Goal: Task Accomplishment & Management: Use online tool/utility

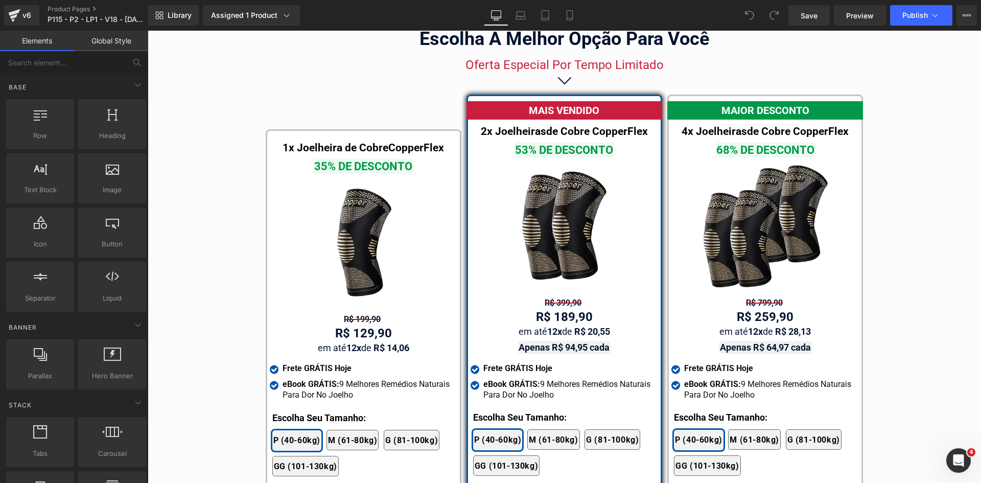
scroll to position [5891, 0]
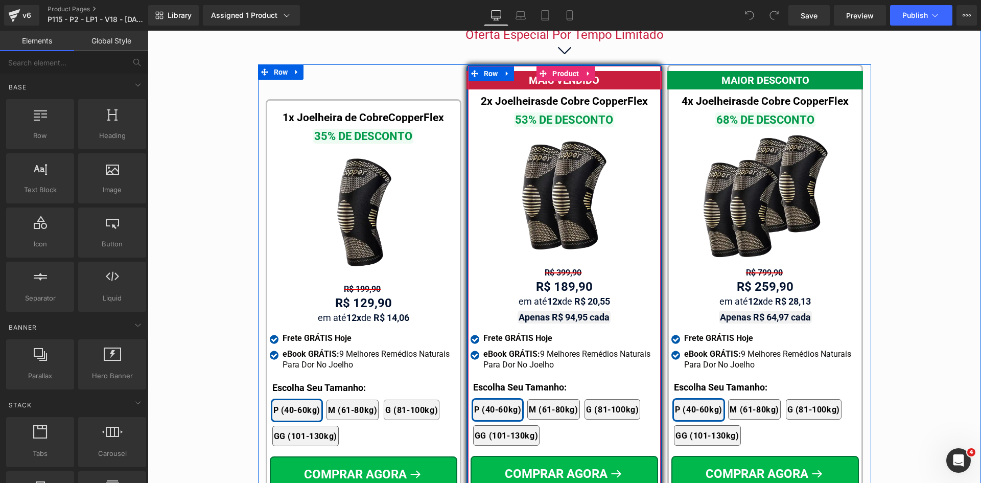
click at [552, 321] on div "MAIS VENDIDO Text Block 2x Joelheiras de Cobre CopperFlex Text Block 53% DE DES…" at bounding box center [565, 292] width 188 height 443
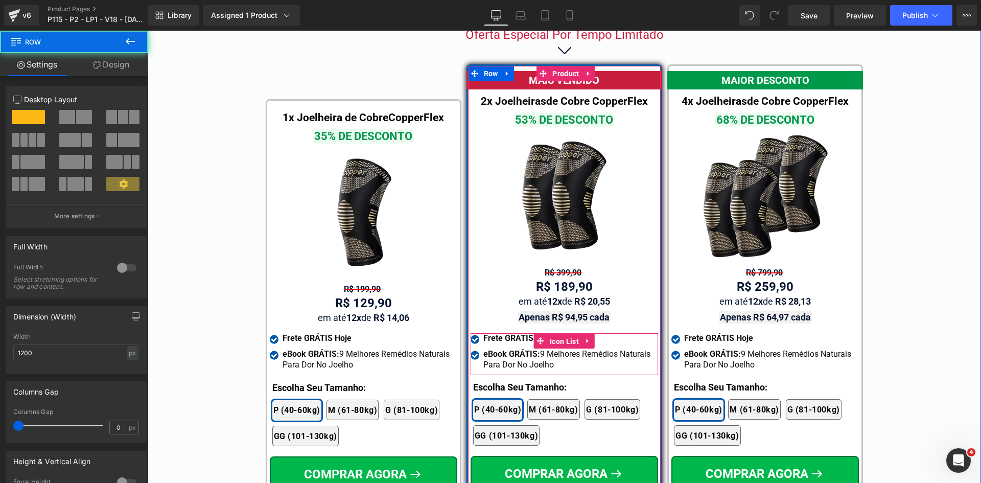
click at [556, 334] on span "Icon List" at bounding box center [564, 341] width 34 height 15
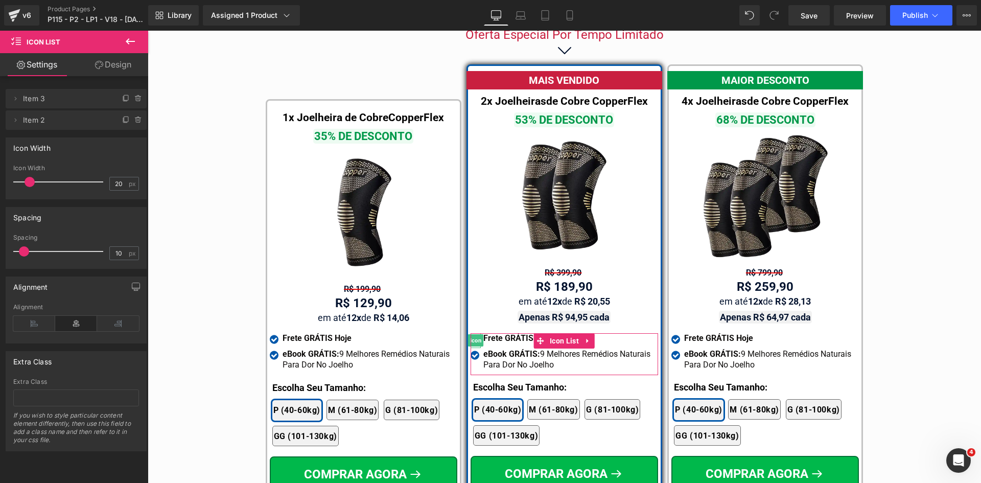
drag, startPoint x: 123, startPoint y: 99, endPoint x: 123, endPoint y: 86, distance: 12.8
click at [123, 98] on icon at bounding box center [126, 99] width 8 height 8
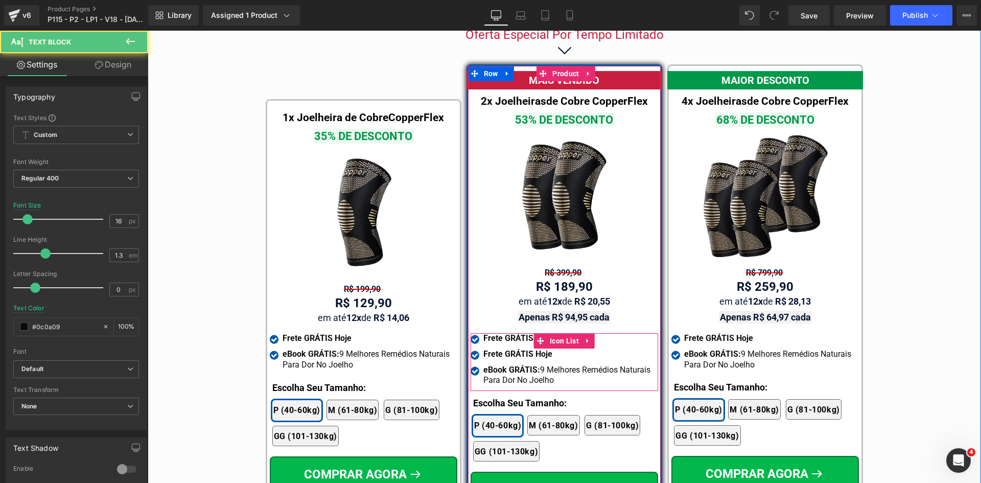
click at [519, 333] on b "Frete GRÁTIS Hoje" at bounding box center [518, 338] width 69 height 10
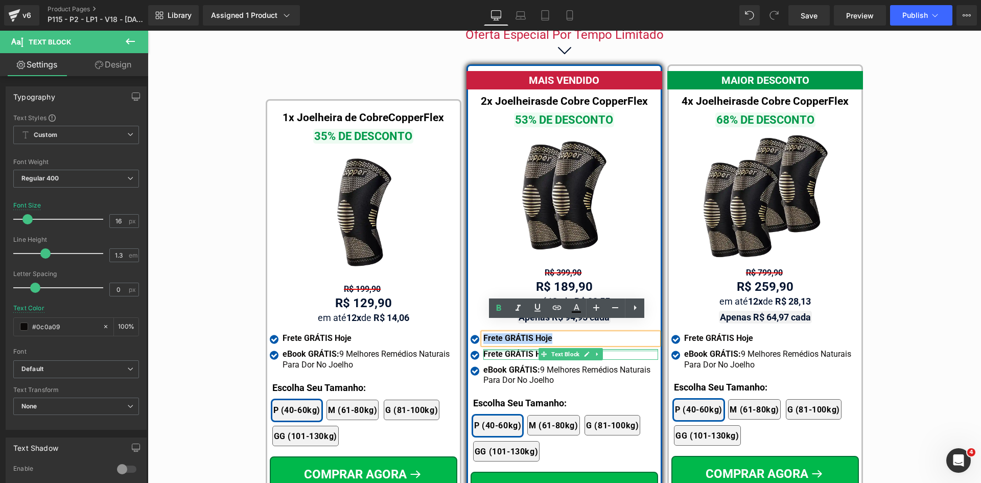
click at [515, 349] on div at bounding box center [571, 350] width 175 height 3
click at [515, 349] on b "Frete GRÁTIS Hoje" at bounding box center [518, 354] width 69 height 10
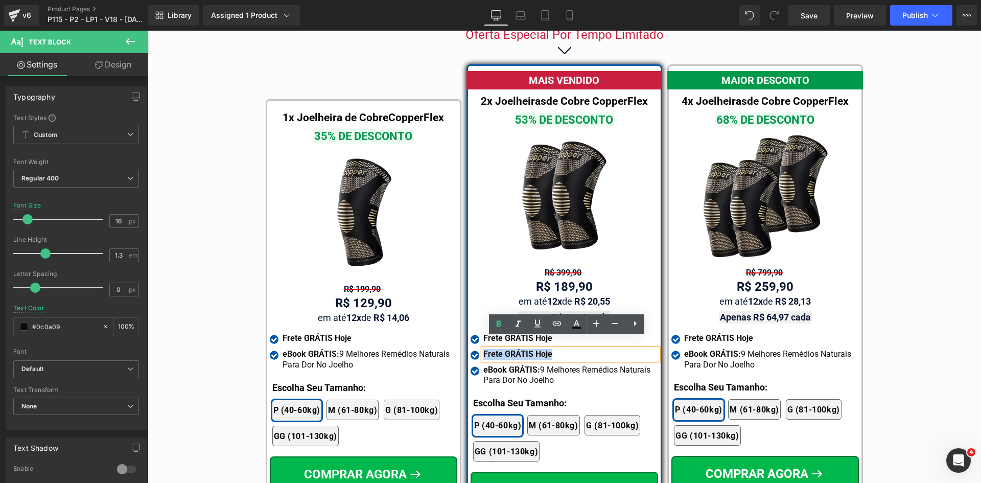
paste div
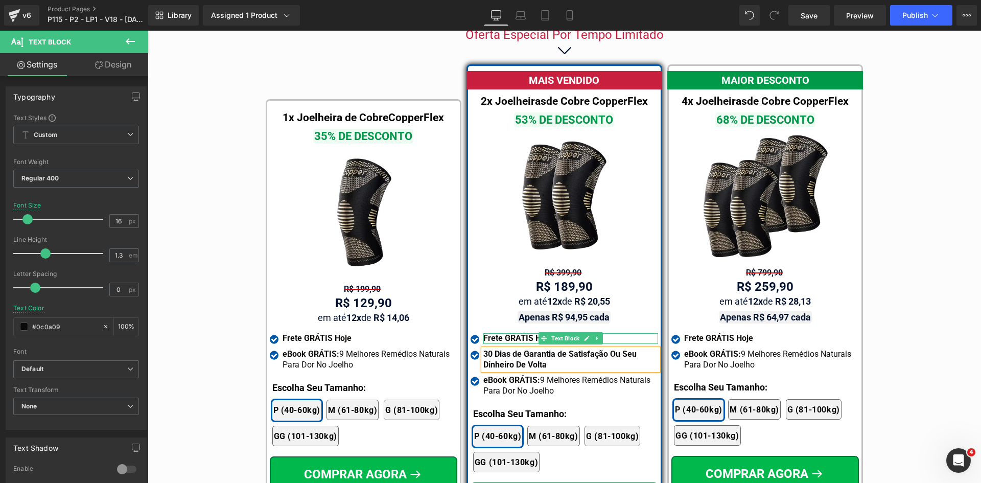
click at [491, 333] on b "Frete GRÁTIS Hoje" at bounding box center [518, 338] width 69 height 10
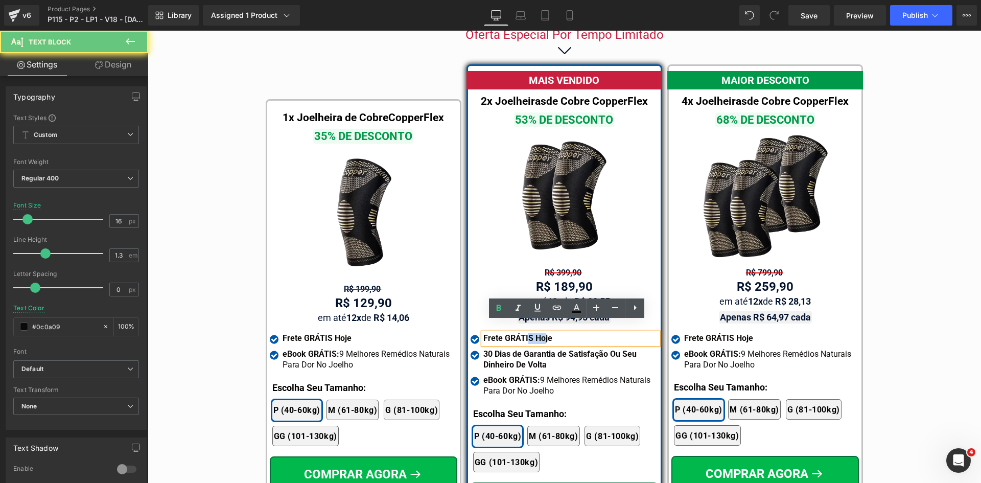
drag, startPoint x: 526, startPoint y: 325, endPoint x: 539, endPoint y: 324, distance: 13.4
click at [539, 333] on b "Frete GRÁTIS Hoje" at bounding box center [518, 338] width 69 height 10
click at [540, 333] on b "Frete GRÁTIS Hoje" at bounding box center [518, 338] width 69 height 10
drag, startPoint x: 549, startPoint y: 326, endPoint x: 528, endPoint y: 327, distance: 22.0
click at [528, 333] on div "Frete GRÁTIS Hoje" at bounding box center [571, 338] width 175 height 11
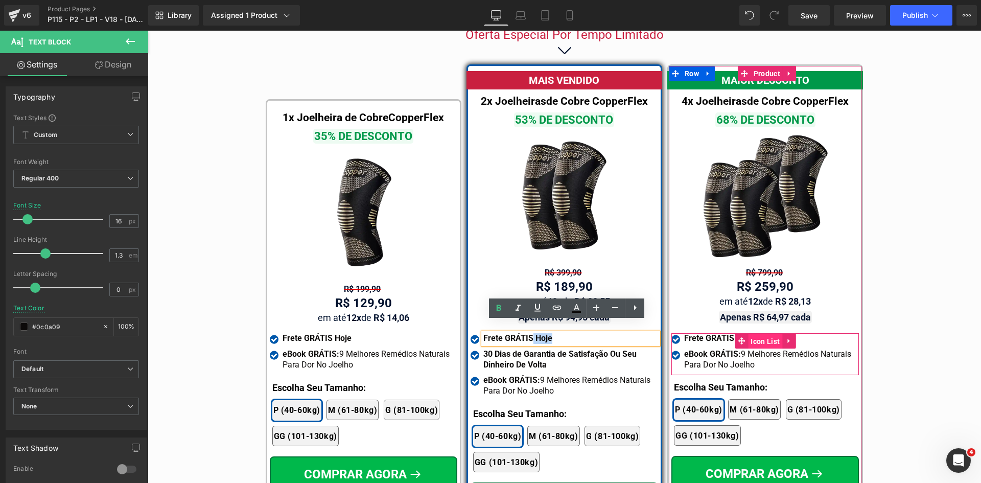
click at [759, 334] on span "Icon List" at bounding box center [765, 341] width 34 height 15
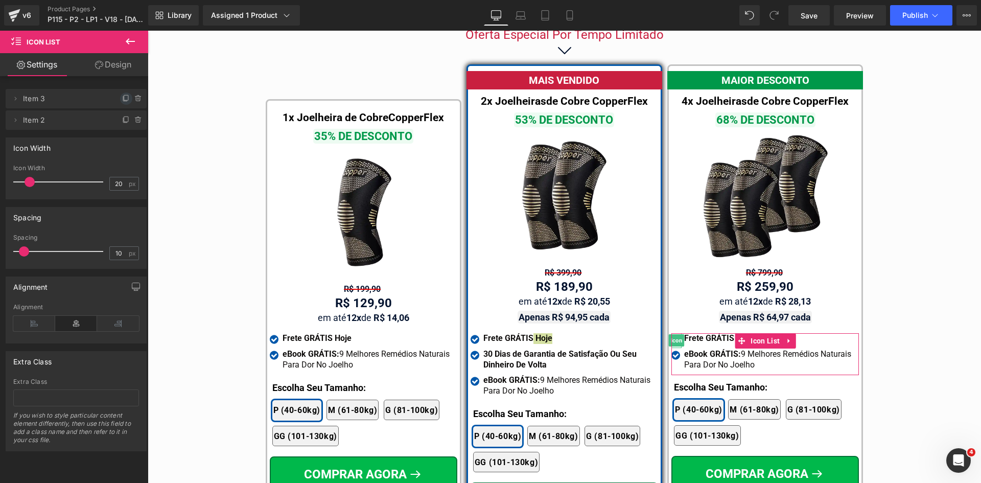
click at [123, 97] on icon at bounding box center [126, 99] width 8 height 8
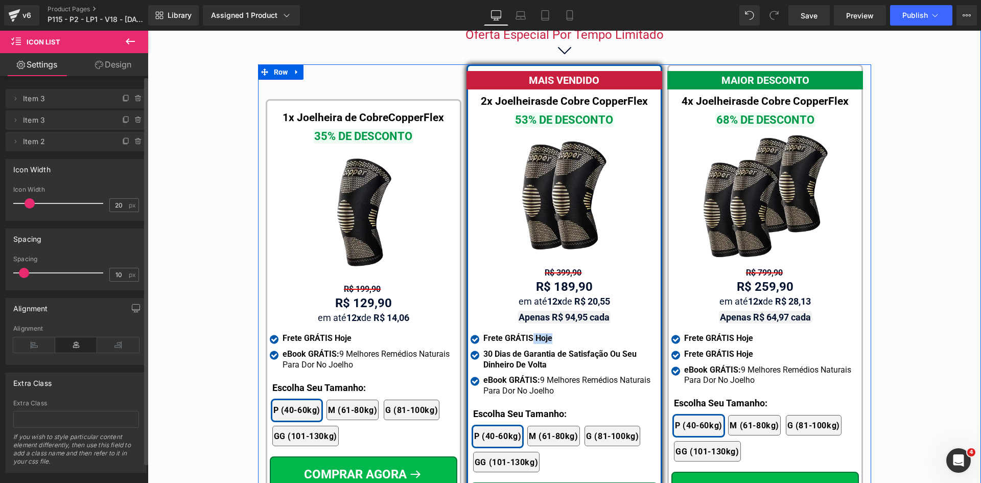
click at [695, 349] on b "Frete GRÁTIS Hoje" at bounding box center [718, 354] width 69 height 10
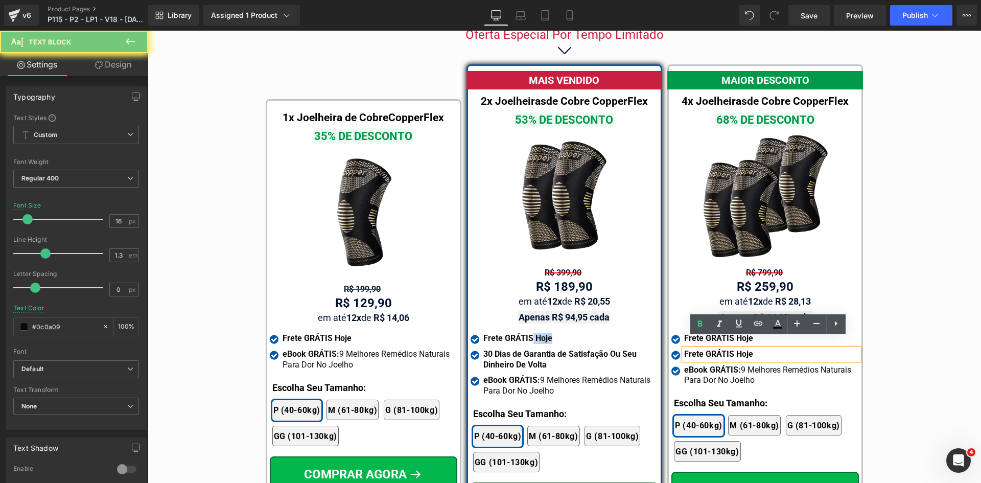
click at [695, 349] on b "Frete GRÁTIS Hoje" at bounding box center [718, 354] width 69 height 10
paste div
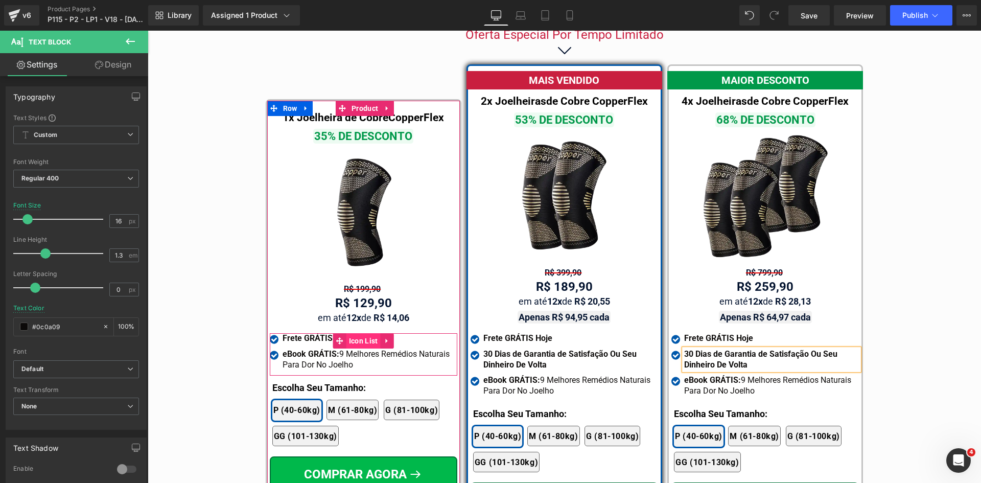
click at [354, 333] on span "Icon List" at bounding box center [364, 340] width 34 height 15
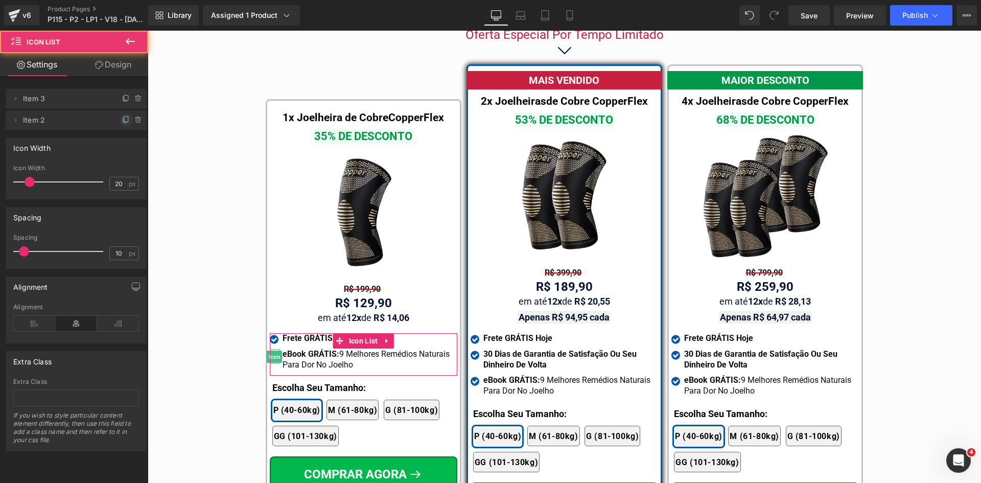
click at [123, 118] on icon at bounding box center [126, 120] width 8 height 8
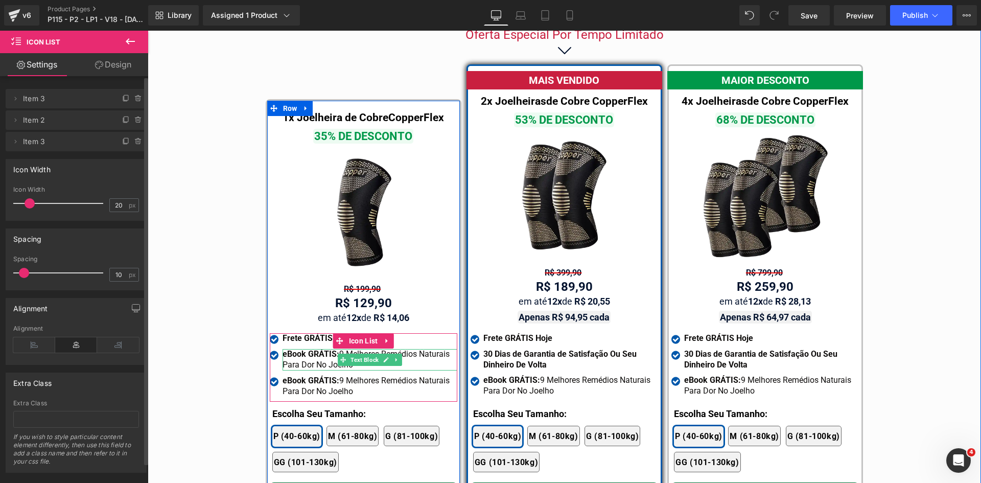
click at [311, 349] on strong "eBook GRÁTIS:" at bounding box center [311, 354] width 57 height 10
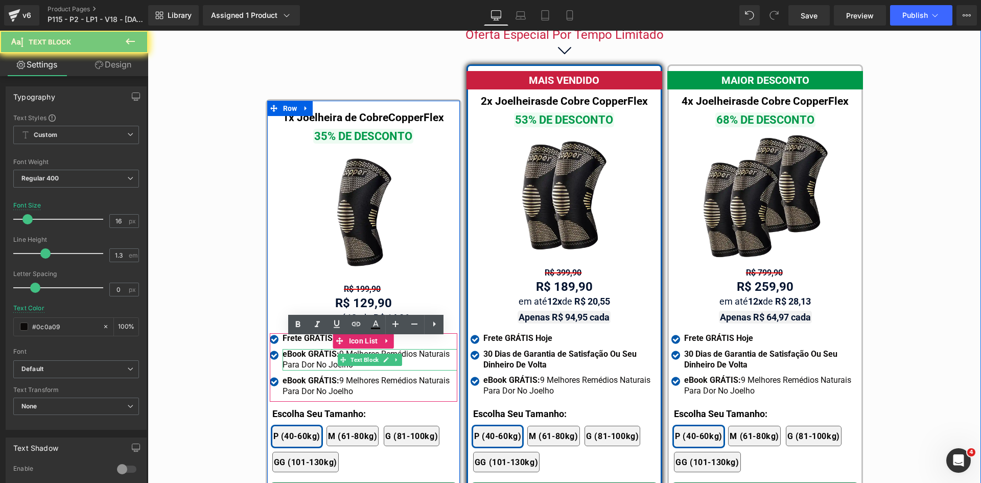
click at [311, 349] on strong "eBook GRÁTIS:" at bounding box center [311, 354] width 57 height 10
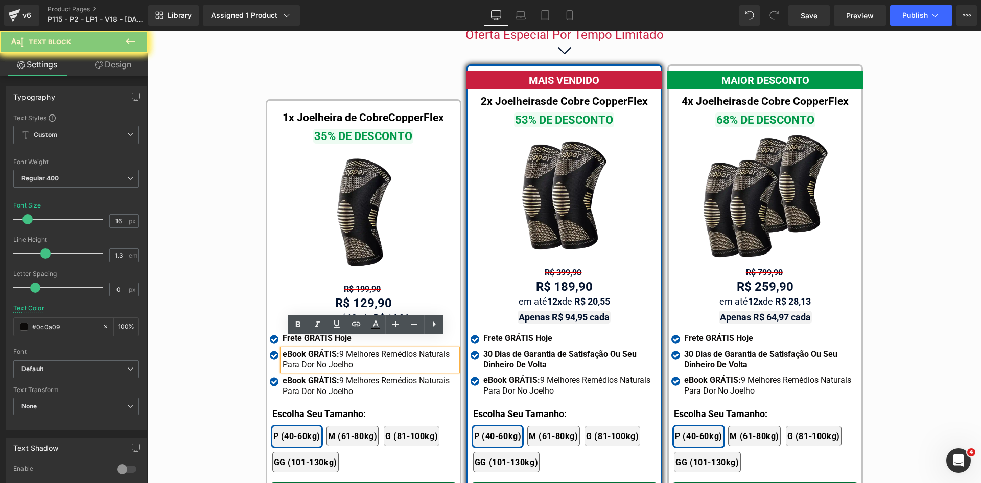
paste div
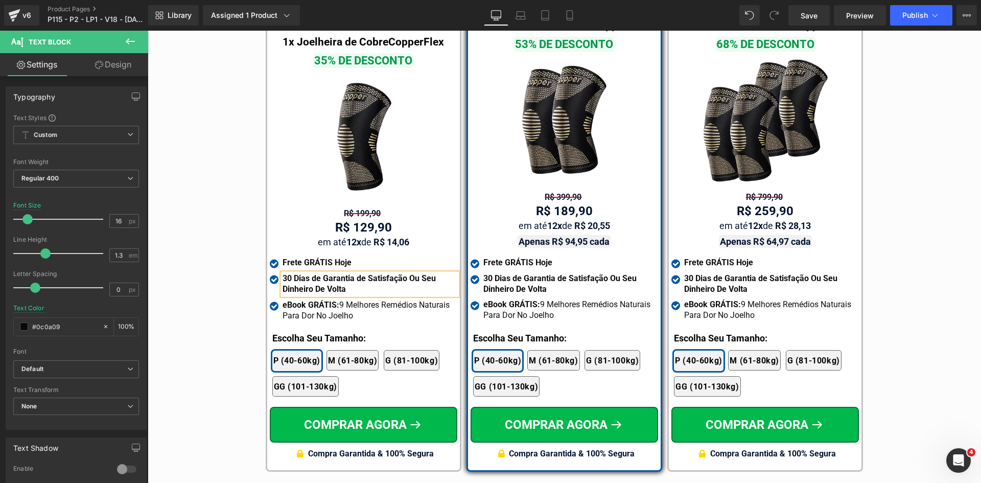
scroll to position [5789, 0]
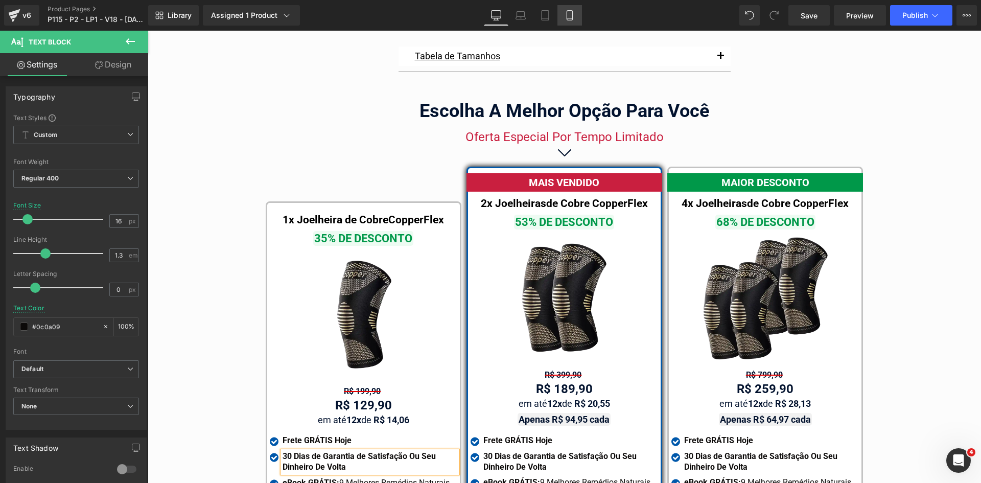
click at [568, 15] on icon at bounding box center [570, 15] width 10 height 10
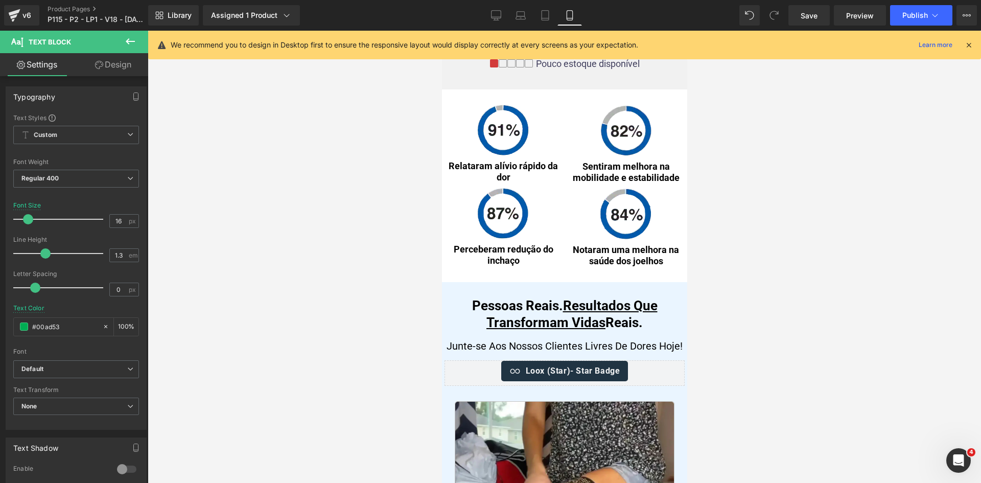
scroll to position [0, 0]
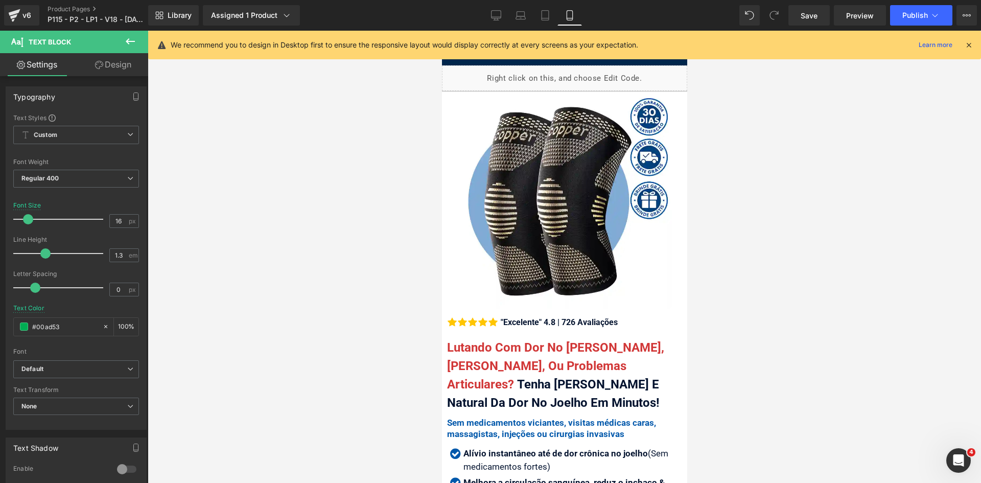
click at [969, 47] on icon at bounding box center [969, 44] width 9 height 9
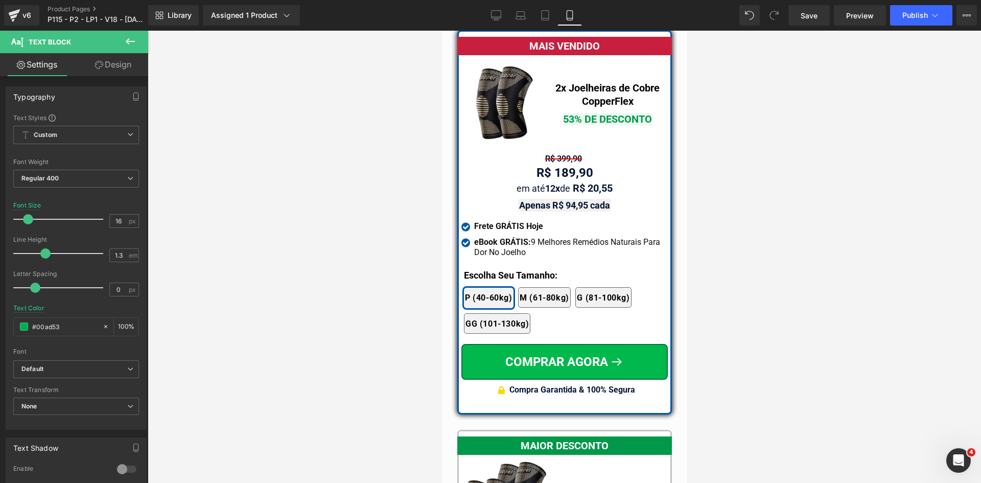
scroll to position [8981, 0]
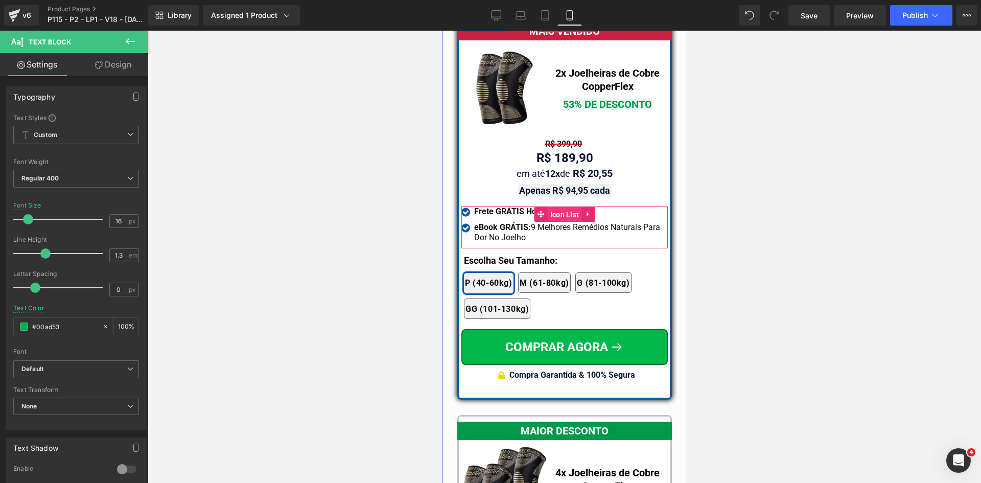
click at [558, 207] on span "Icon List" at bounding box center [564, 214] width 34 height 15
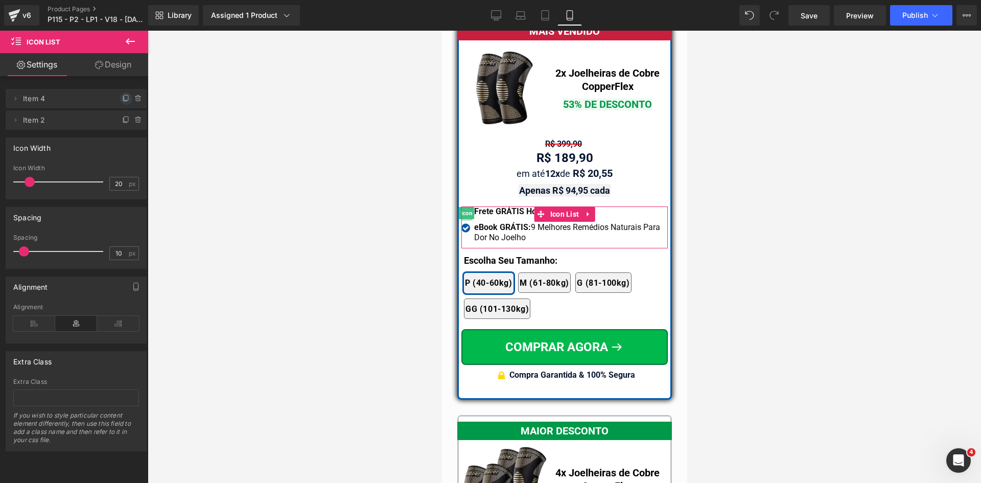
click at [122, 98] on icon at bounding box center [126, 99] width 8 height 8
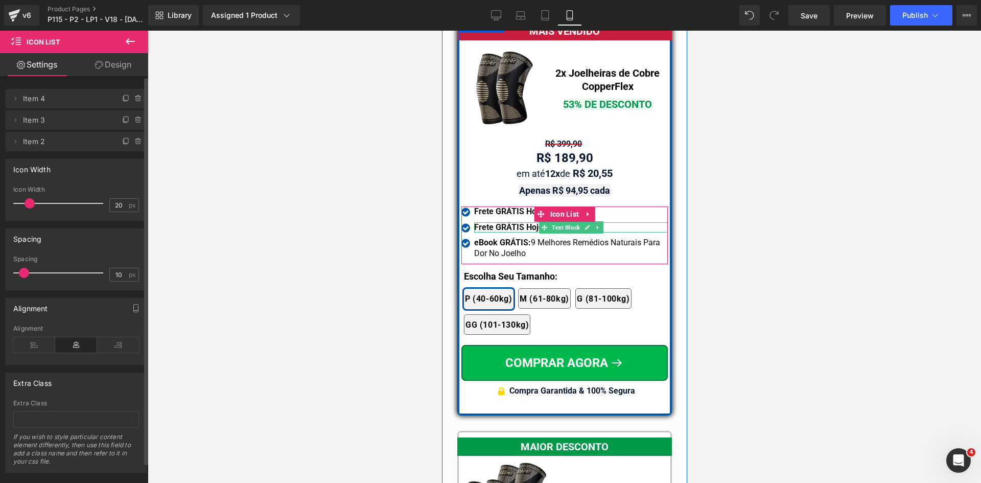
click at [487, 222] on b "Frete GRÁTIS Hoje" at bounding box center [508, 227] width 69 height 10
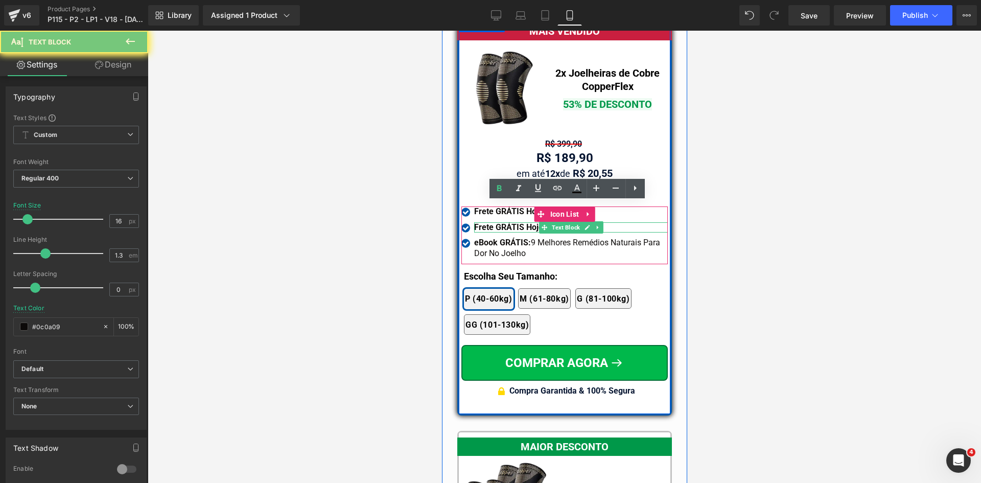
click at [487, 222] on b "Frete GRÁTIS Hoje" at bounding box center [508, 227] width 69 height 10
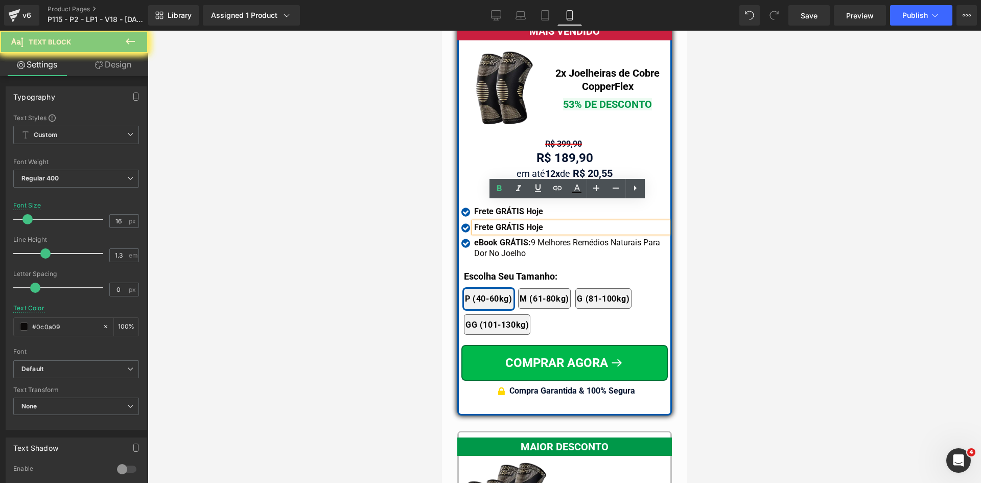
paste div
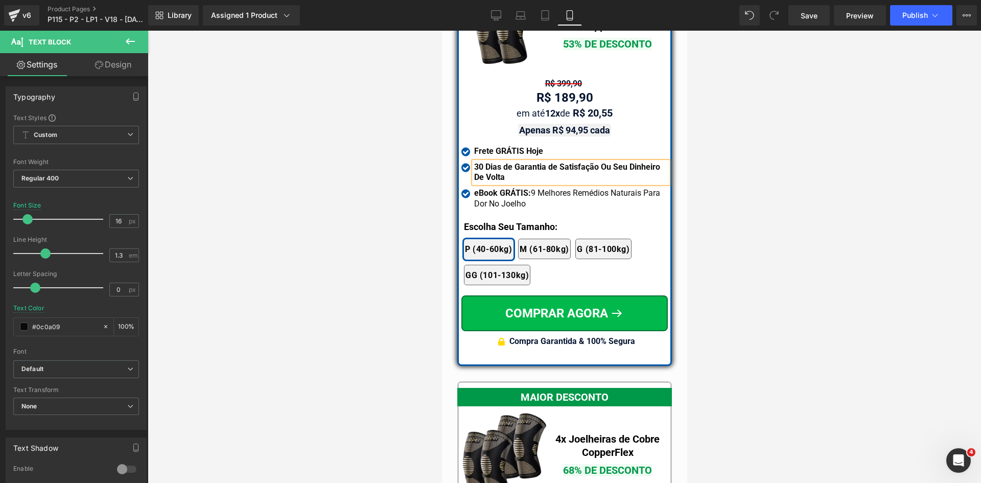
scroll to position [9339, 0]
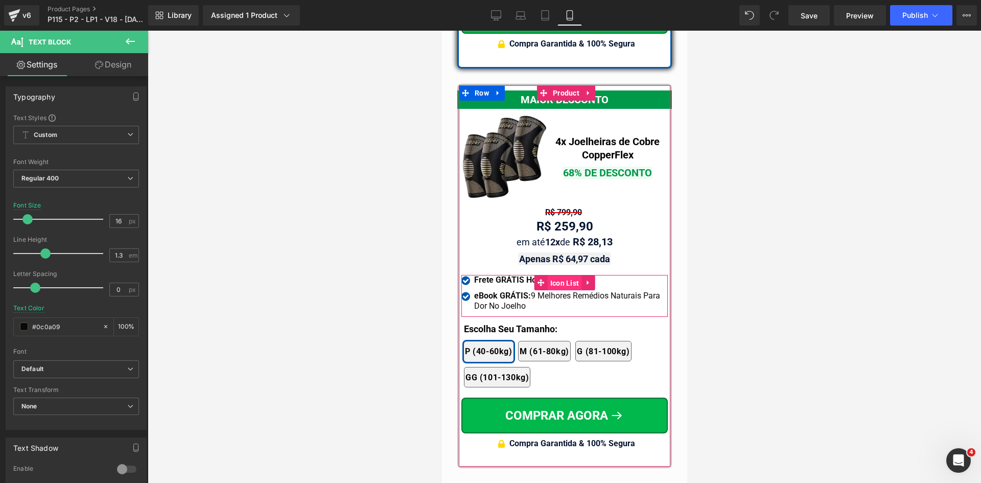
drag, startPoint x: 557, startPoint y: 260, endPoint x: 782, endPoint y: 276, distance: 225.4
click at [557, 276] on span "Icon List" at bounding box center [564, 283] width 34 height 15
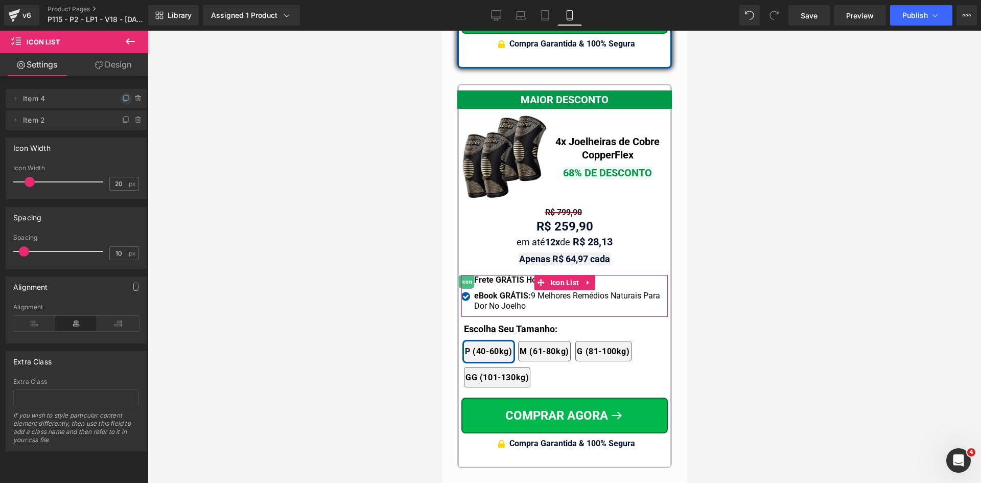
click at [122, 96] on icon at bounding box center [126, 99] width 8 height 8
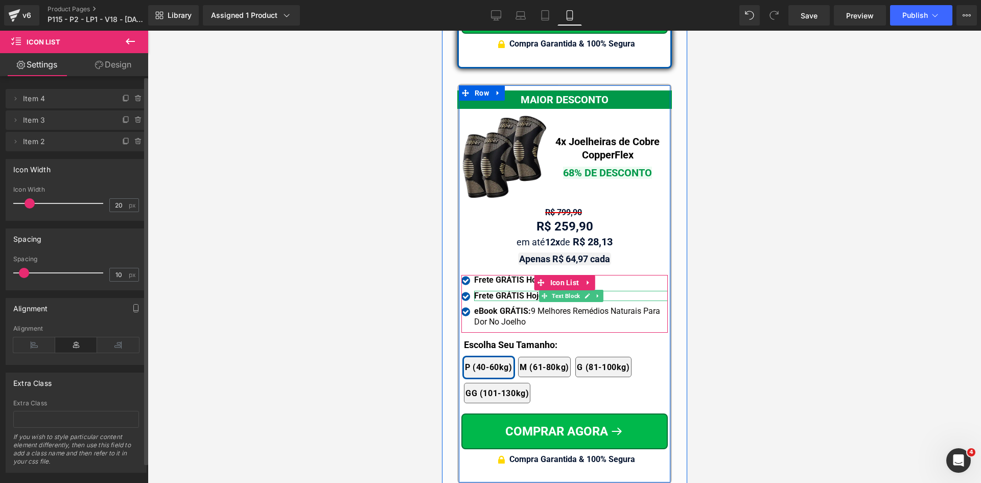
click at [489, 291] on b "Frete GRÁTIS Hoje" at bounding box center [508, 296] width 69 height 10
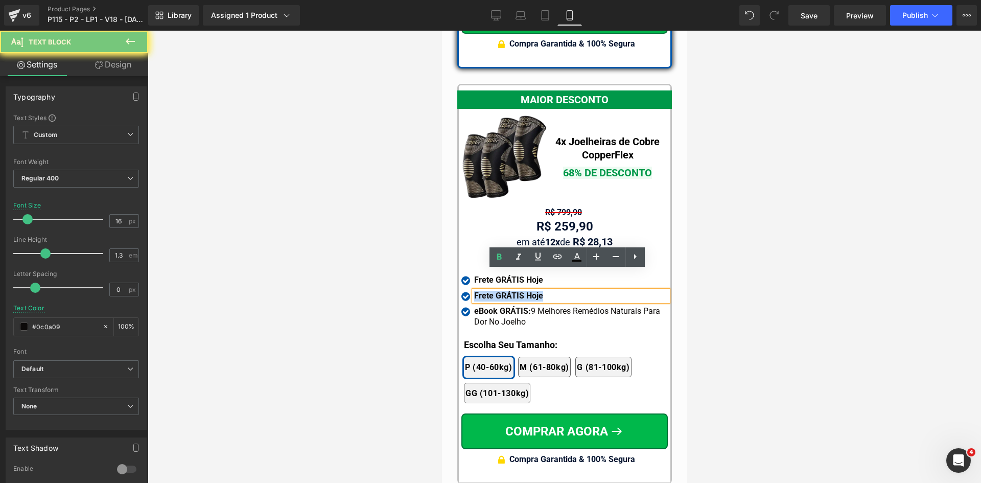
paste div
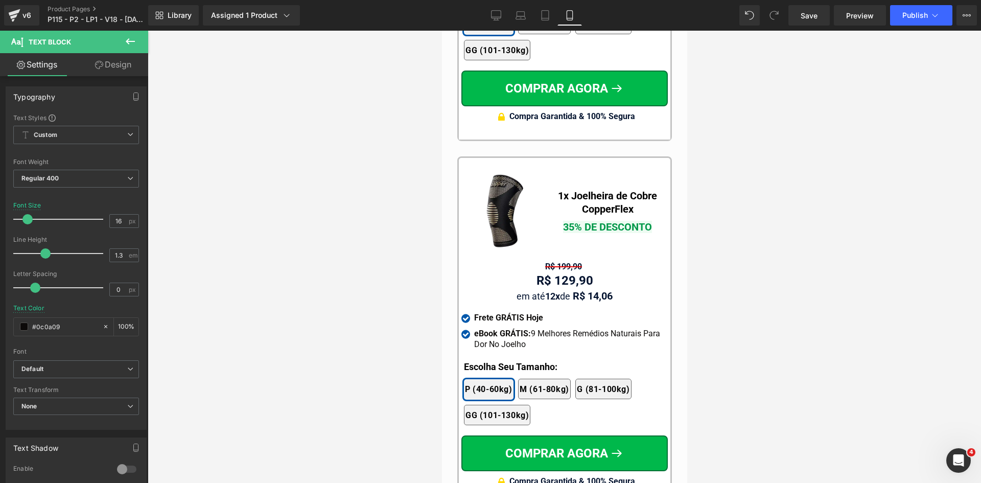
scroll to position [9697, 0]
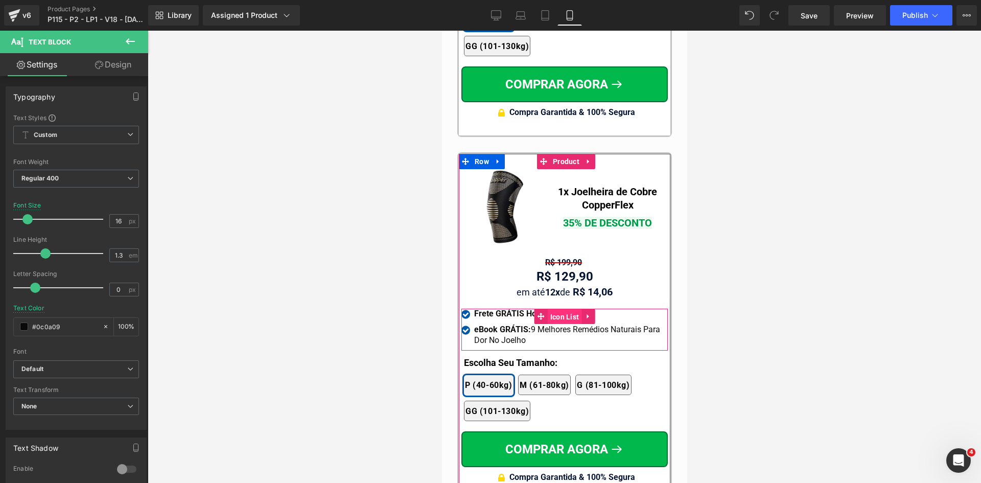
click at [561, 309] on span "Icon List" at bounding box center [564, 316] width 34 height 15
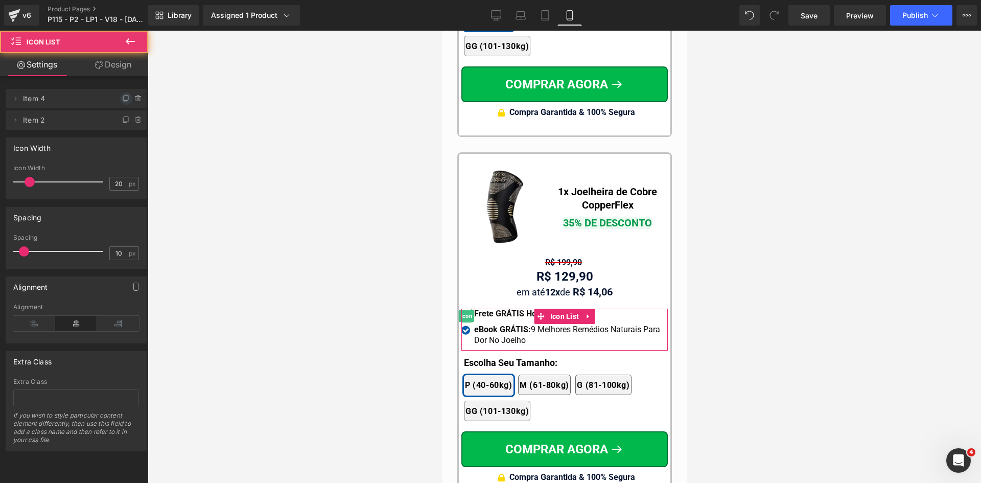
click at [123, 99] on icon at bounding box center [126, 99] width 8 height 8
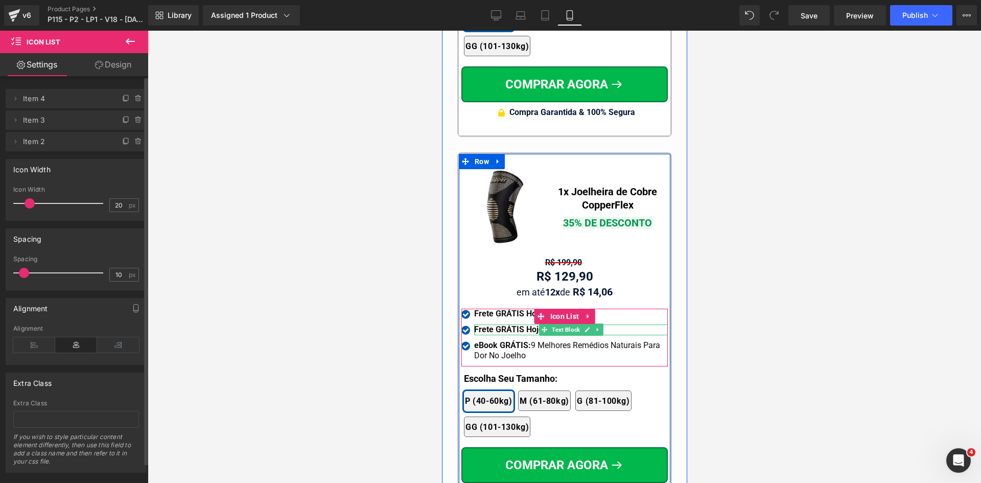
click at [497, 325] on strong "Frete GRÁTIS Hoje" at bounding box center [508, 330] width 69 height 10
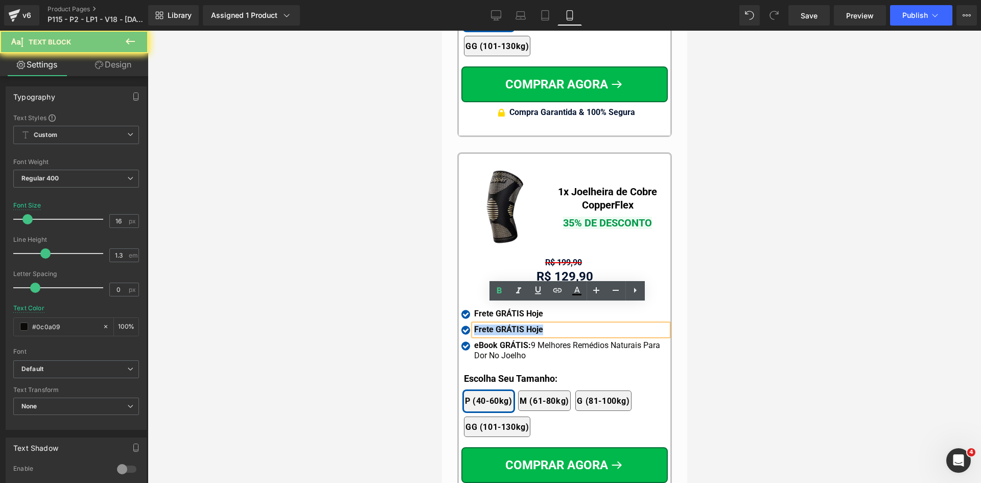
paste div
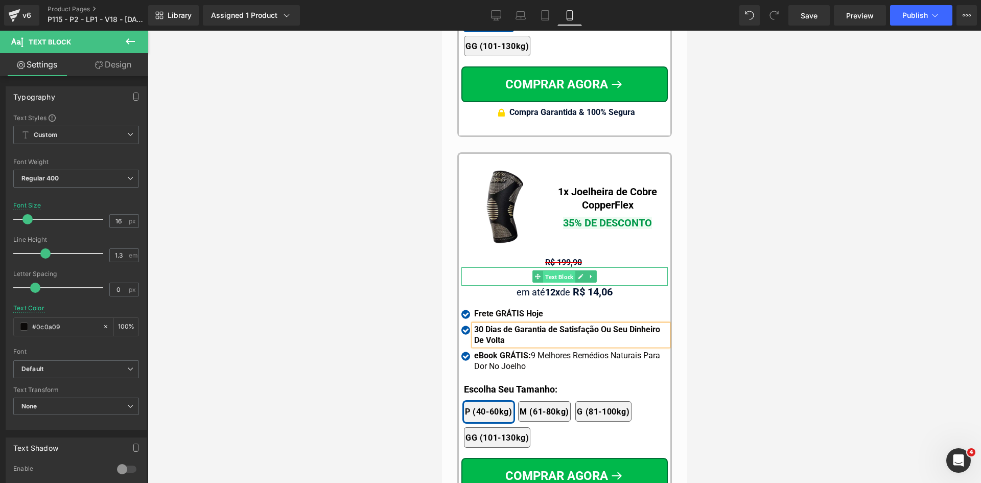
click at [549, 271] on span "Text Block" at bounding box center [559, 277] width 32 height 12
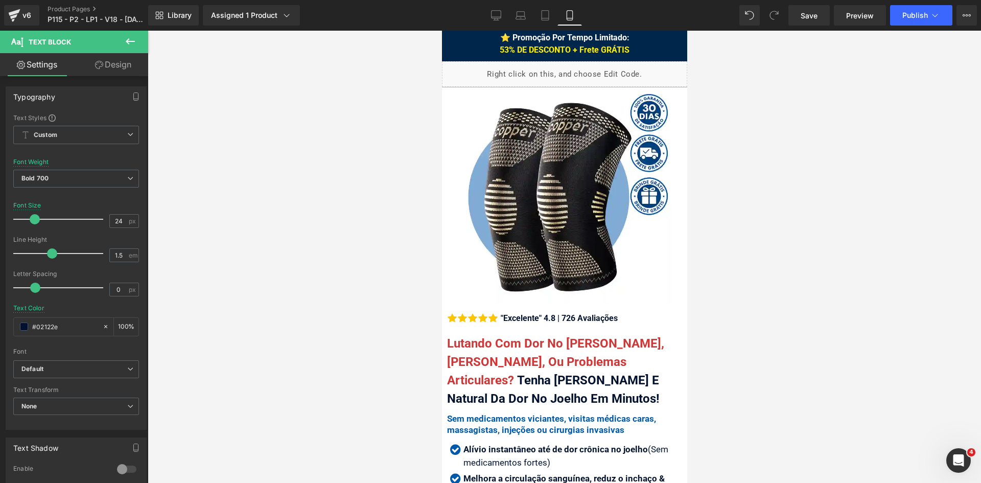
scroll to position [0, 0]
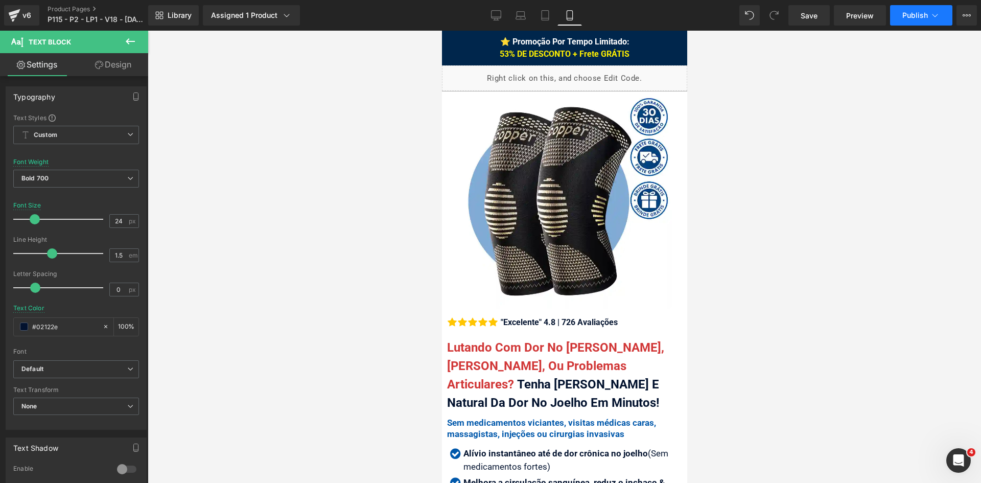
click at [898, 18] on button "Publish" at bounding box center [921, 15] width 62 height 20
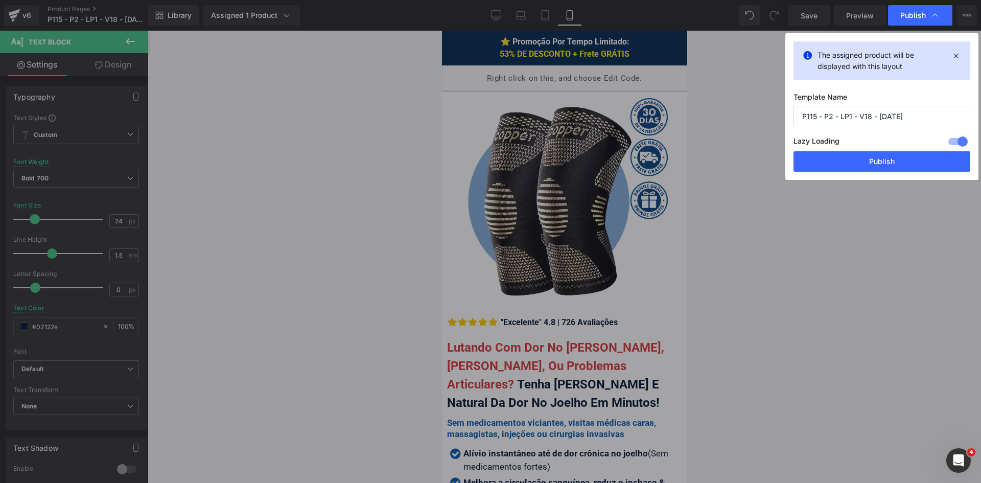
click at [867, 163] on button "Publish" at bounding box center [882, 161] width 177 height 20
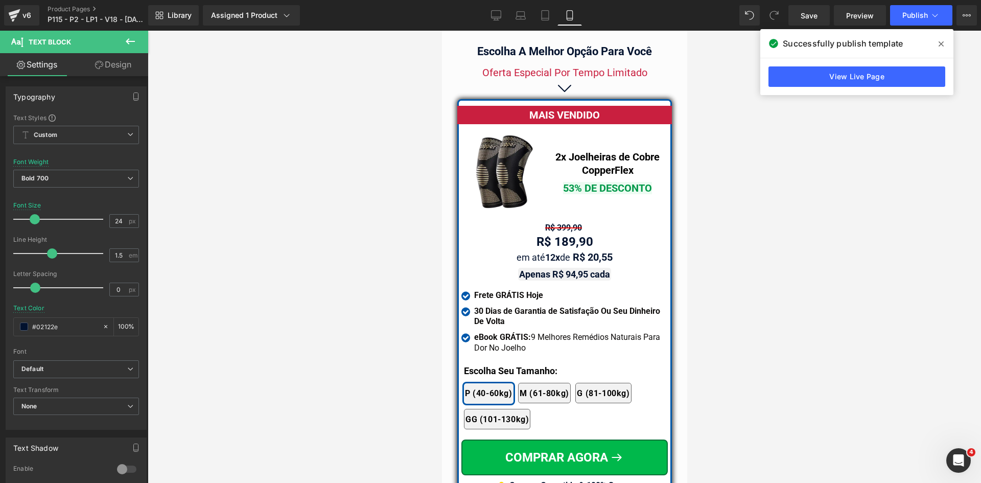
scroll to position [8928, 0]
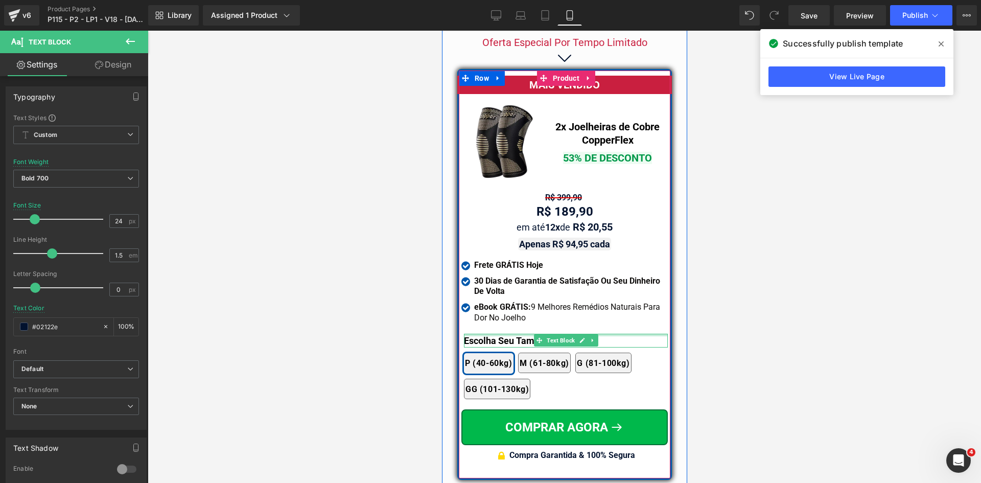
click at [497, 334] on p "Escolha Seu Tamanho:" at bounding box center [566, 341] width 204 height 14
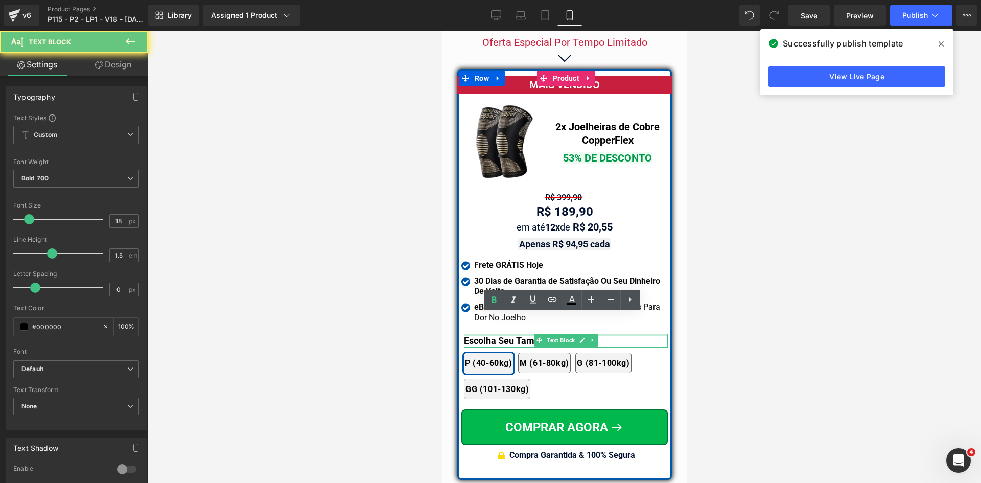
click at [497, 334] on p "Escolha Seu Tamanho:" at bounding box center [566, 341] width 204 height 14
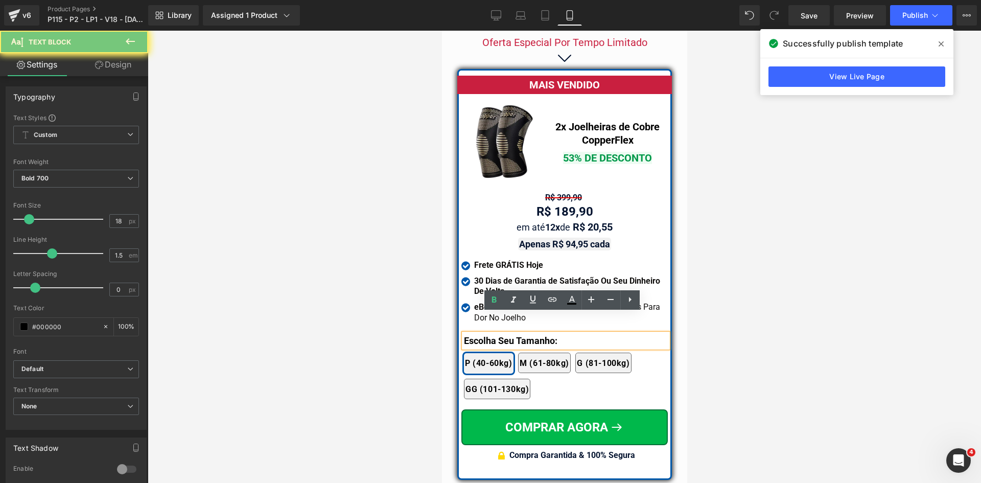
click at [497, 334] on p "Escolha Seu Tamanho:" at bounding box center [566, 341] width 204 height 14
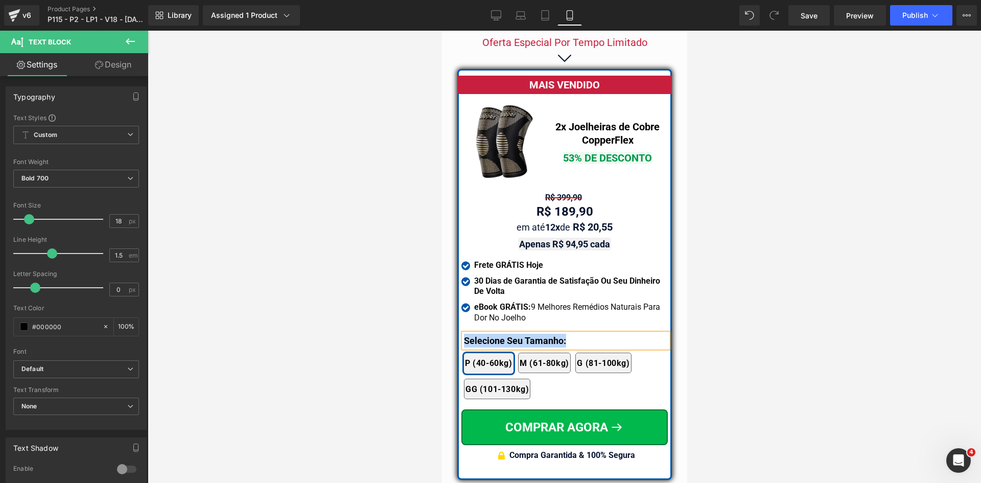
copy p "Selecione Seu Tamanho:"
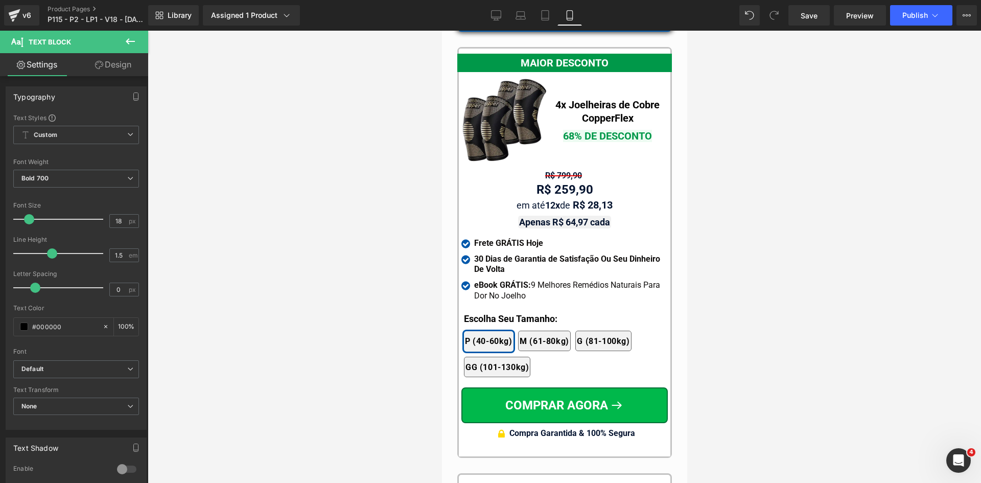
scroll to position [9388, 0]
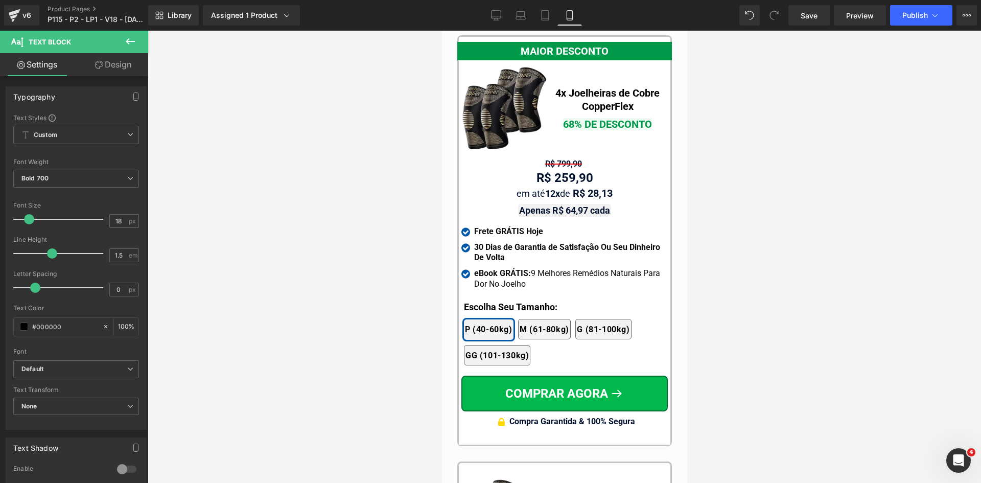
click at [494, 304] on div "2x Joelheiras 4x Joelheiras 1x Joelheira 3x Joelheiras P (40-60kg) M (61-80kg) …" at bounding box center [566, 337] width 204 height 67
click at [495, 300] on p "Escolha Seu Tamanho:" at bounding box center [566, 307] width 204 height 14
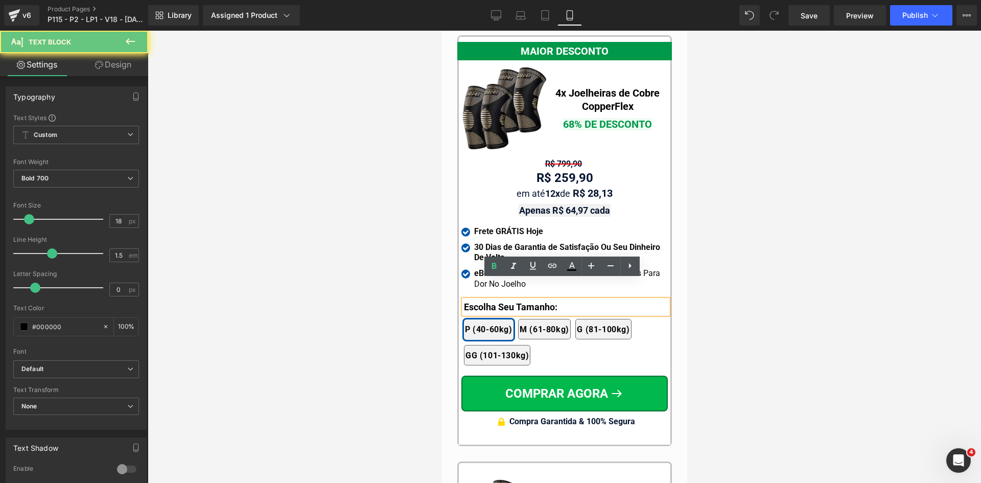
click at [495, 300] on p "Escolha Seu Tamanho:" at bounding box center [566, 307] width 204 height 14
paste div
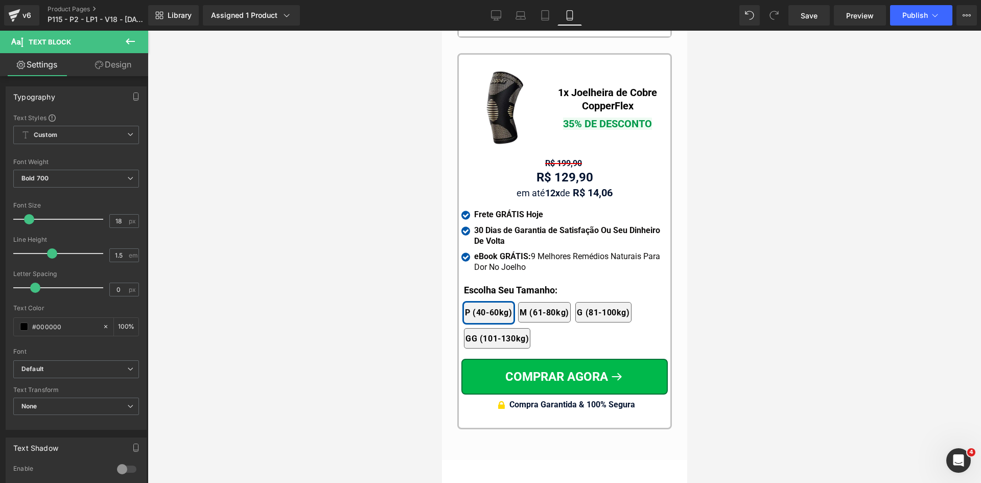
scroll to position [9797, 0]
click at [442, 31] on div at bounding box center [442, 31] width 0 height 0
click at [494, 283] on p "Escolha Seu Tamanho:" at bounding box center [566, 290] width 204 height 14
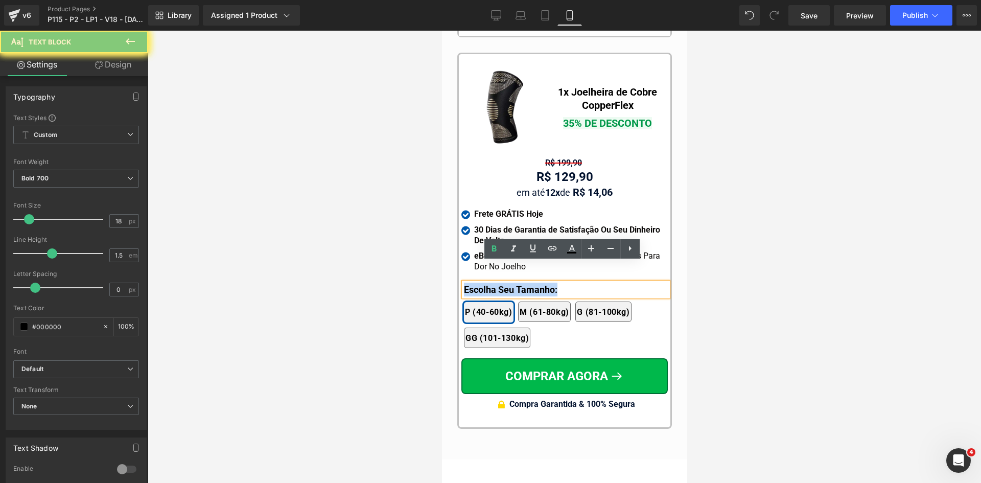
paste div
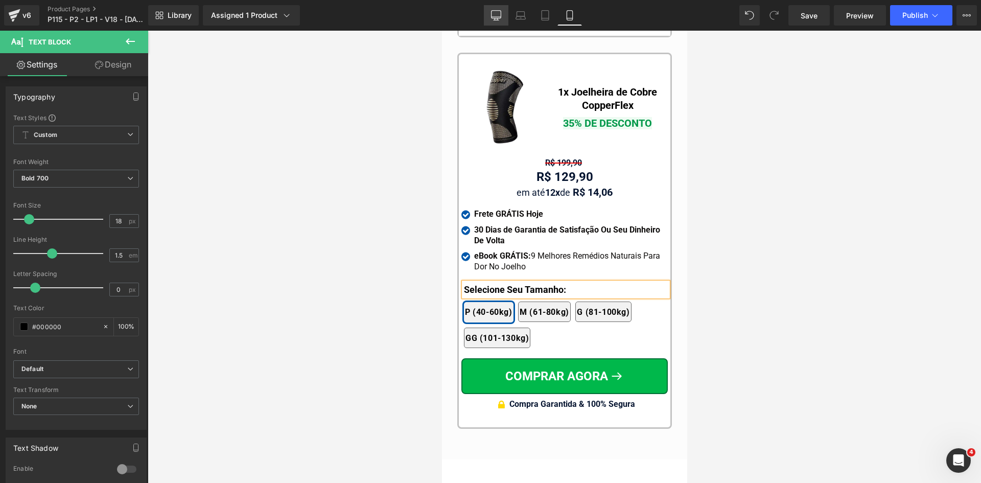
drag, startPoint x: 494, startPoint y: 8, endPoint x: 402, endPoint y: 135, distance: 156.8
click at [494, 8] on link "Desktop" at bounding box center [496, 15] width 25 height 20
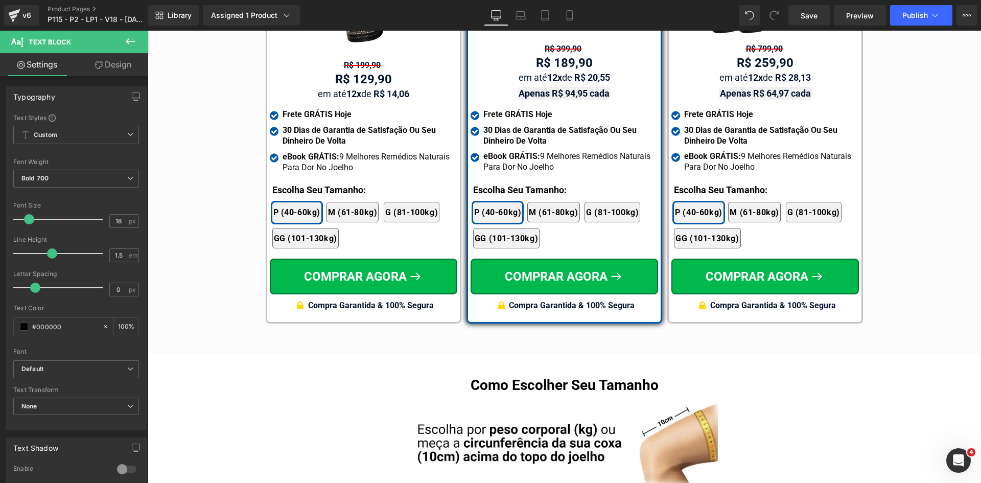
scroll to position [6113, 0]
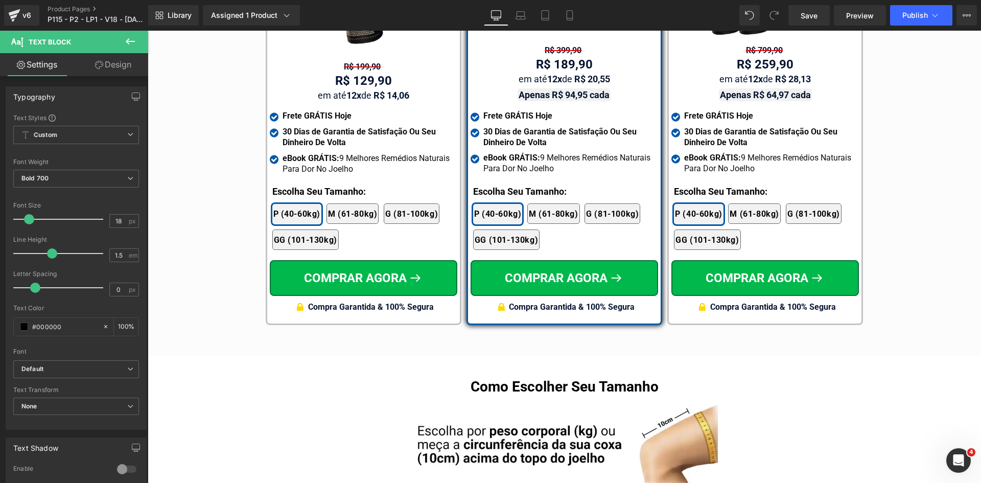
click at [148, 31] on div at bounding box center [148, 31] width 0 height 0
click at [491, 185] on p "Escolha Seu Tamanho:" at bounding box center [565, 192] width 185 height 14
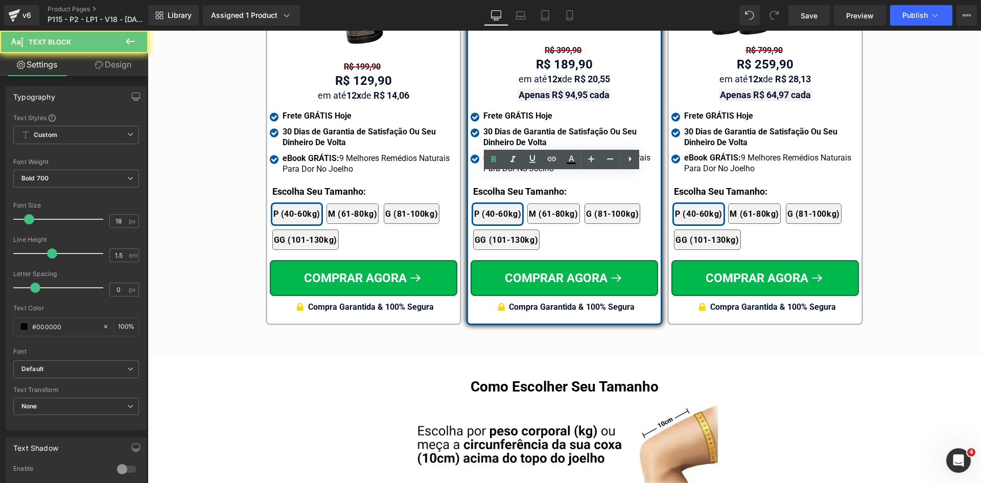
click at [491, 185] on p "Escolha Seu Tamanho:" at bounding box center [565, 192] width 185 height 14
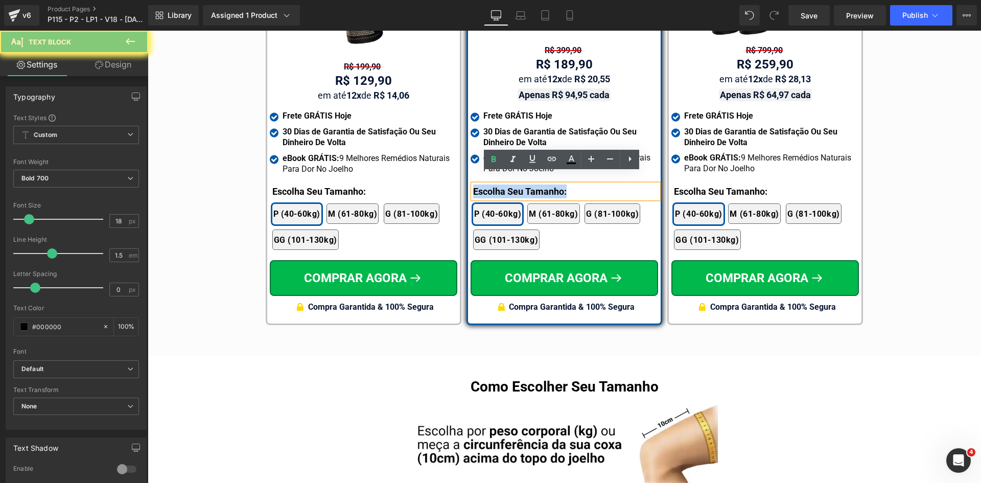
paste div
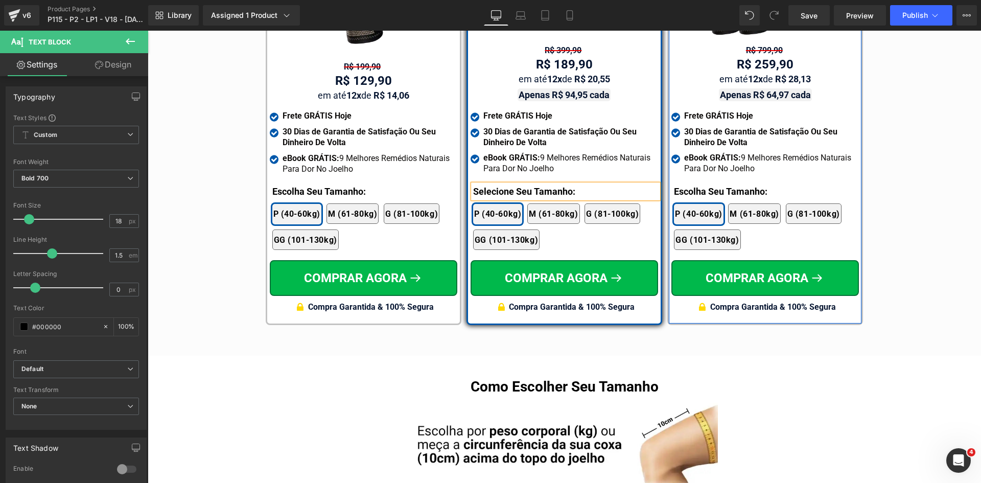
click at [148, 31] on div at bounding box center [148, 31] width 0 height 0
click at [695, 185] on p "Escolha Seu Tamanho:" at bounding box center [766, 192] width 185 height 14
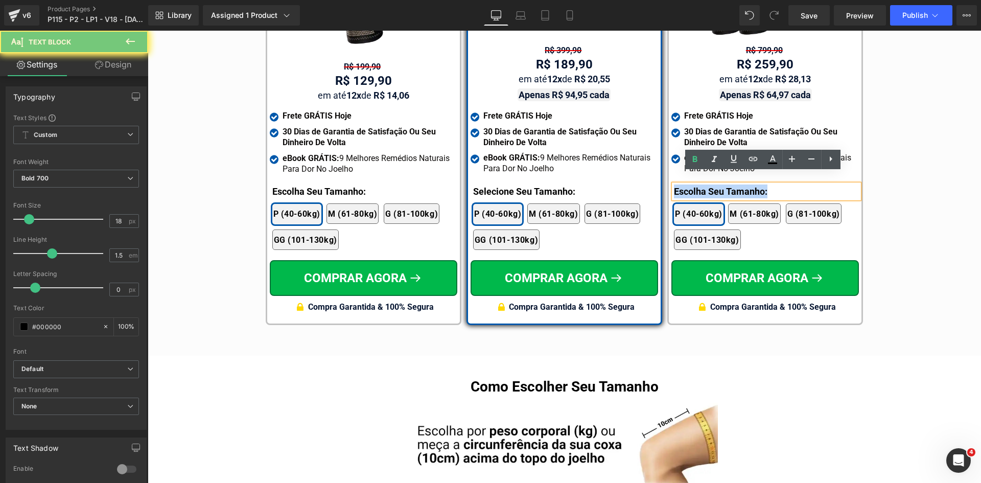
paste div
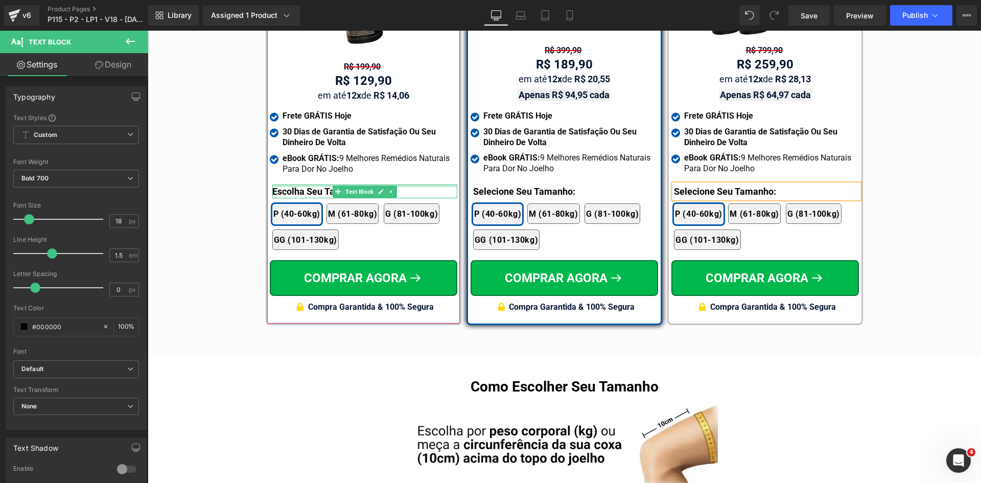
click at [283, 185] on div at bounding box center [364, 186] width 185 height 3
click at [283, 185] on p "Escolha Seu Tamanho:" at bounding box center [364, 192] width 185 height 14
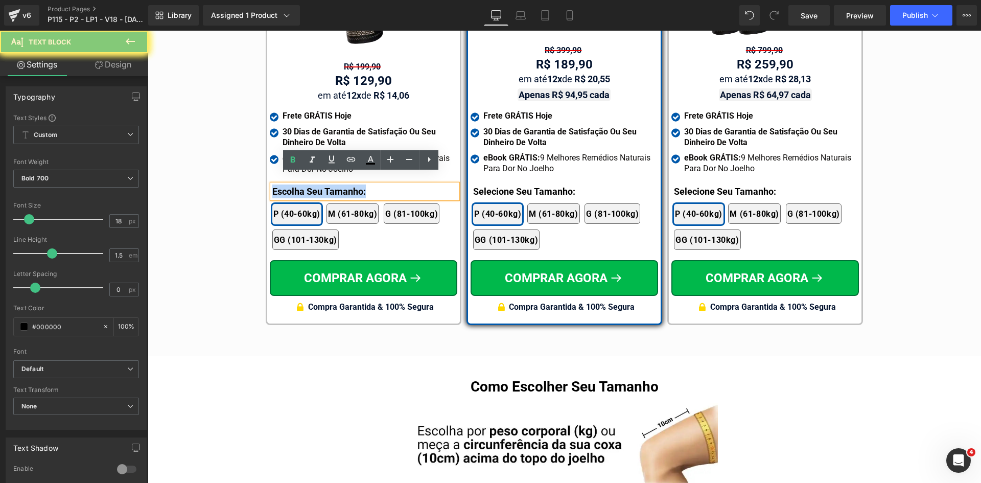
paste div
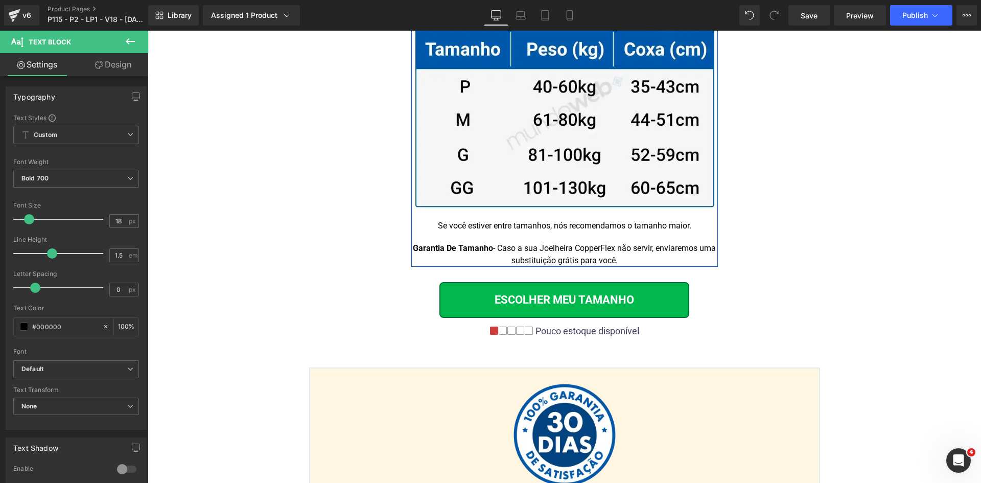
scroll to position [6267, 0]
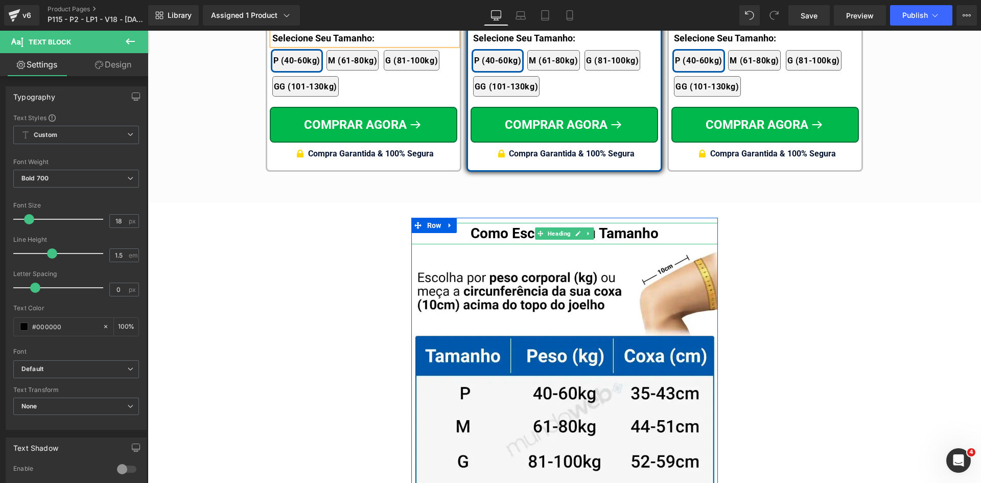
click at [508, 223] on h1 "Como Escolher Seu Tamanho" at bounding box center [564, 233] width 307 height 21
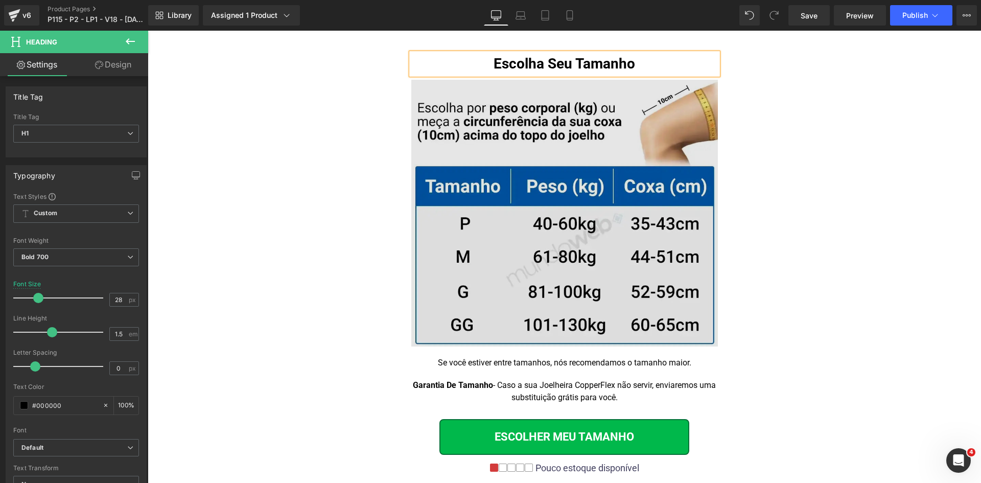
scroll to position [6522, 0]
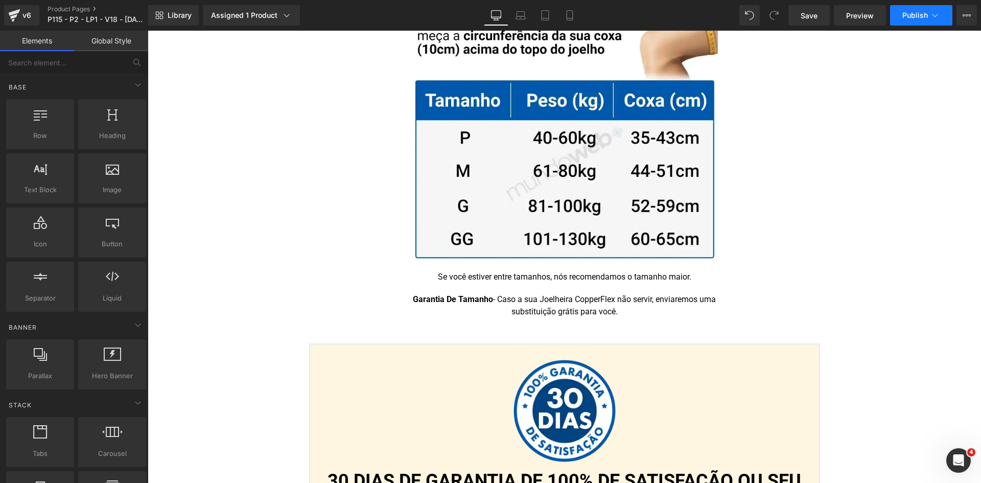
click at [915, 21] on button "Publish" at bounding box center [921, 15] width 62 height 20
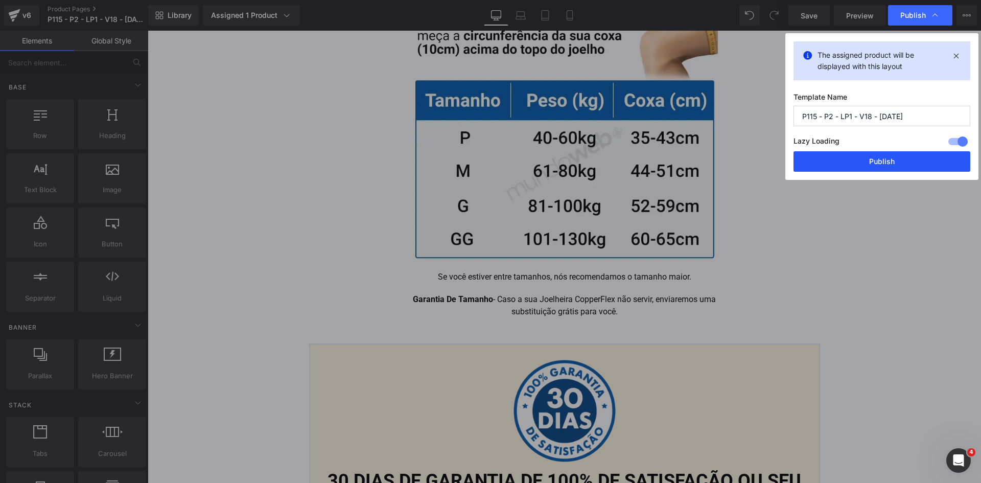
click at [881, 160] on button "Publish" at bounding box center [882, 161] width 177 height 20
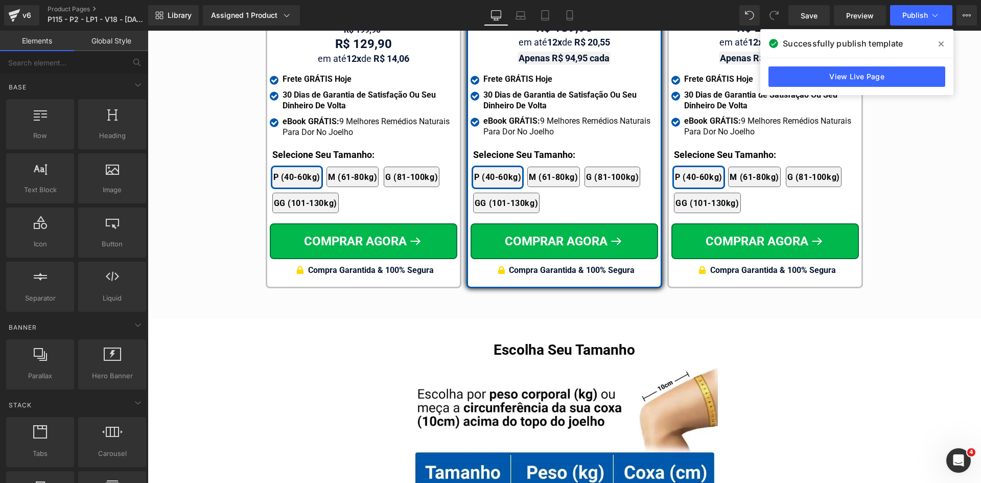
scroll to position [6011, 0]
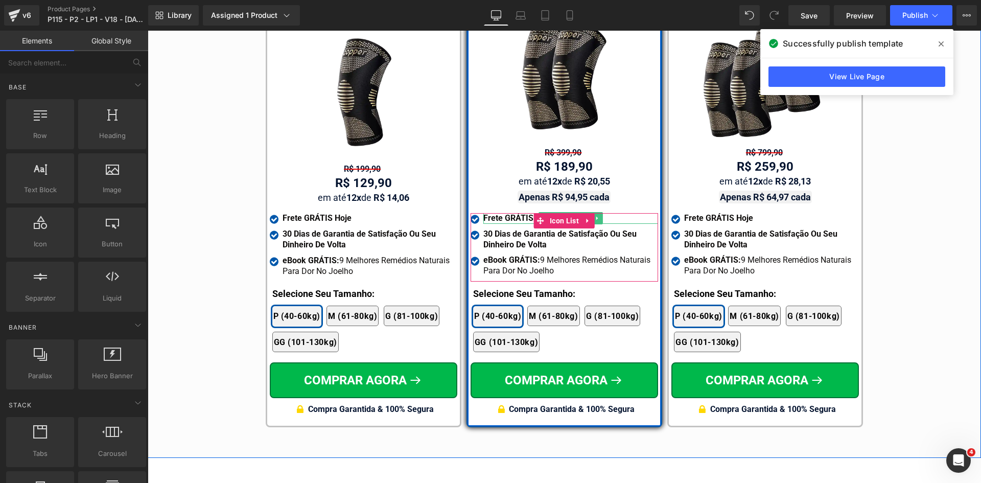
click at [518, 213] on b "Frete GRÁTIS Hoje" at bounding box center [518, 218] width 69 height 10
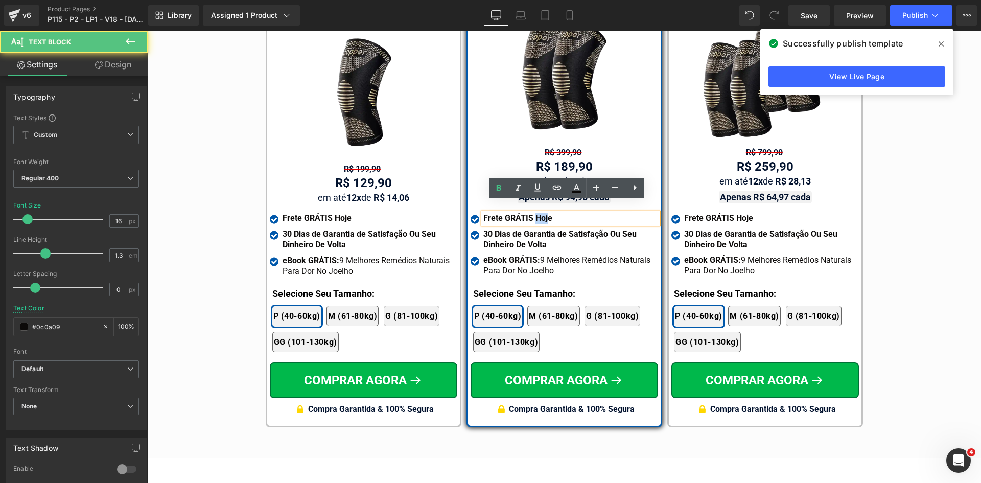
drag, startPoint x: 532, startPoint y: 205, endPoint x: 549, endPoint y: 205, distance: 17.9
click at [547, 213] on b "Frete GRÁTIS Hoje" at bounding box center [518, 218] width 69 height 10
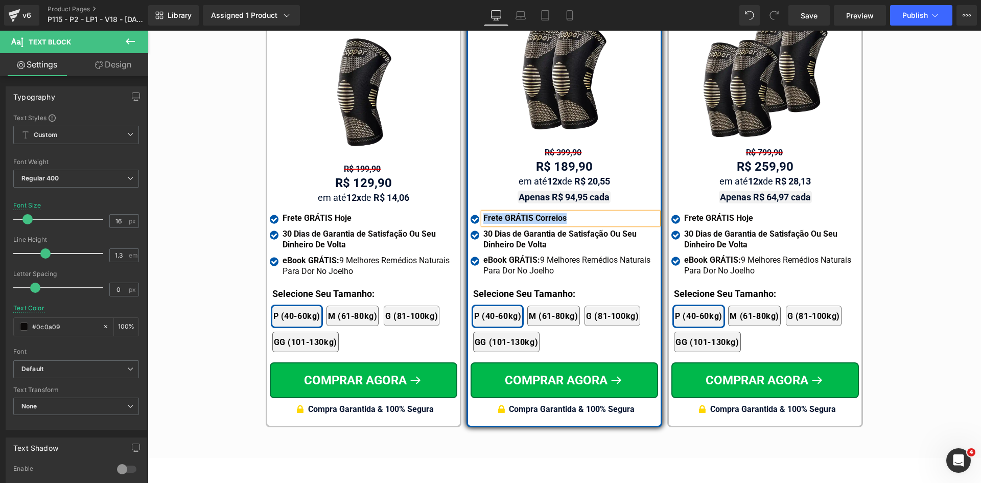
copy b "Frete GRÁTIS Correios"
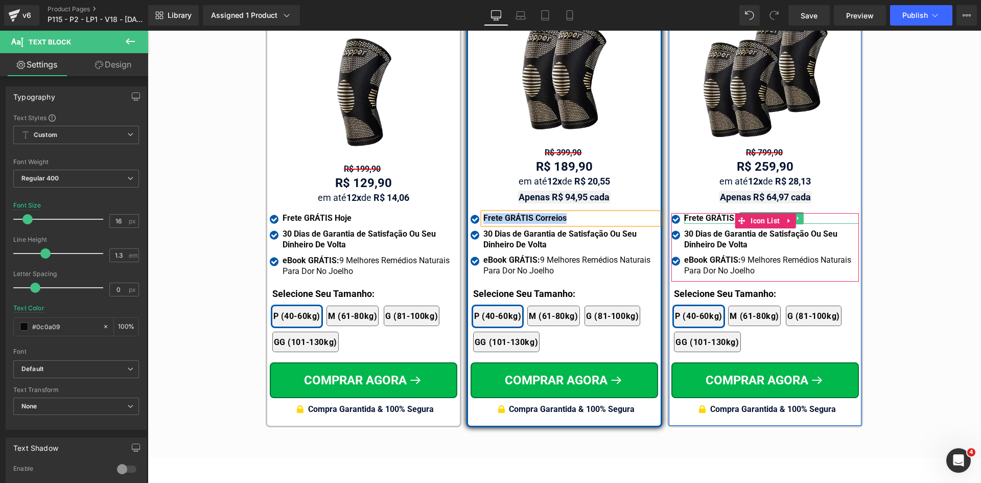
click at [716, 213] on b "Frete GRÁTIS Hoje" at bounding box center [718, 218] width 69 height 10
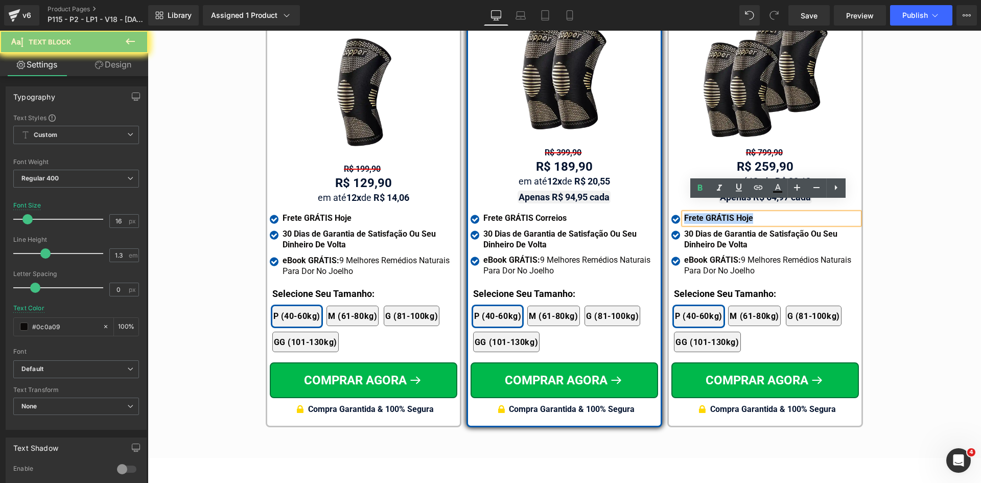
paste div
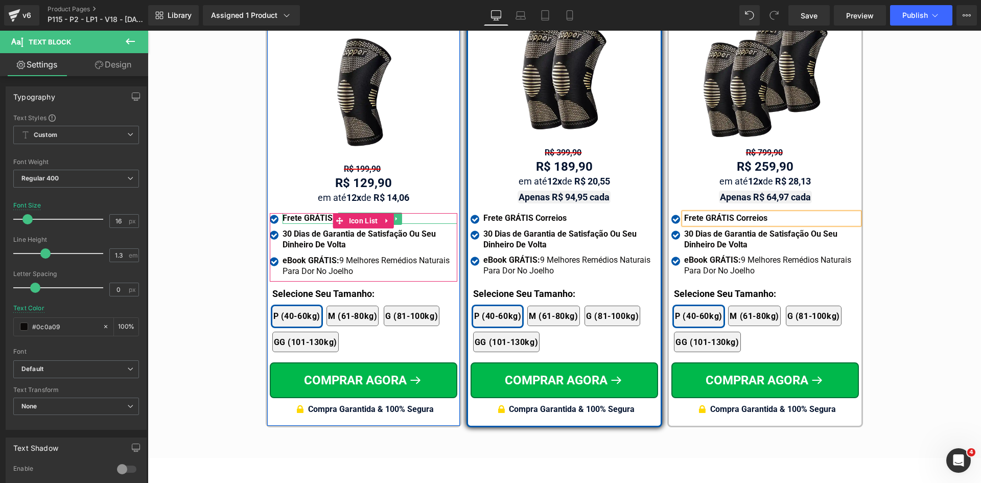
click at [286, 213] on b "Frete GRÁTIS Hoje" at bounding box center [317, 218] width 69 height 10
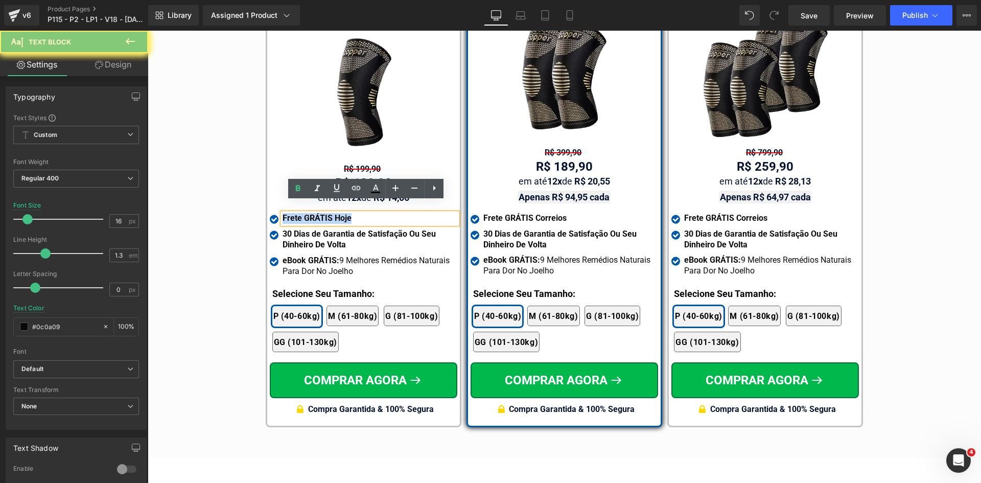
paste div
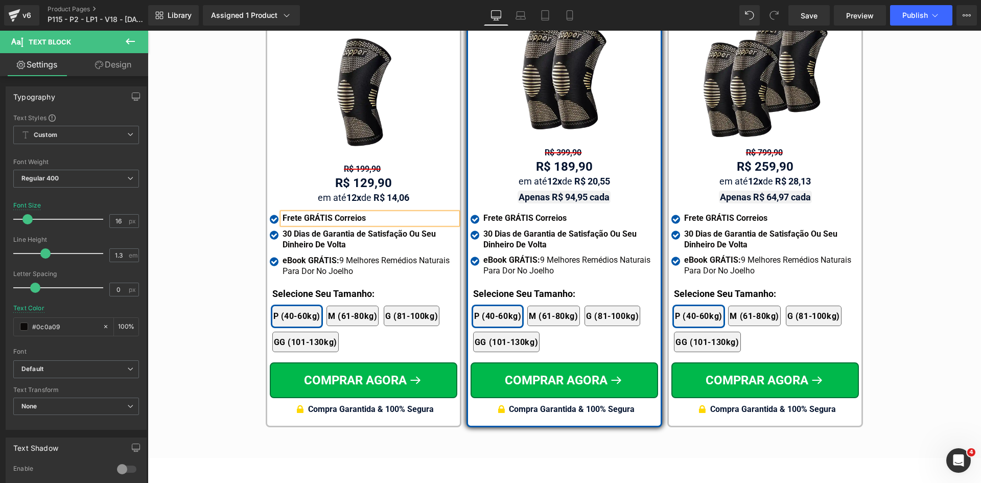
click at [209, 262] on div "Tabela de Tamanhos Text Block Image Se você estiver entre tamanhos, recomendamo…" at bounding box center [565, 125] width 834 height 613
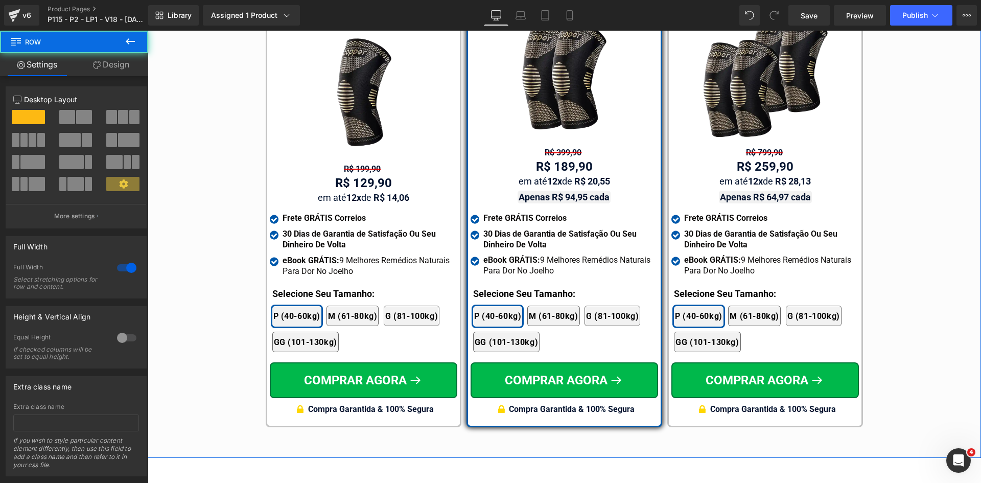
click at [201, 246] on div "Tabela de Tamanhos Text Block Image Se você estiver entre tamanhos, recomendamo…" at bounding box center [565, 125] width 834 height 613
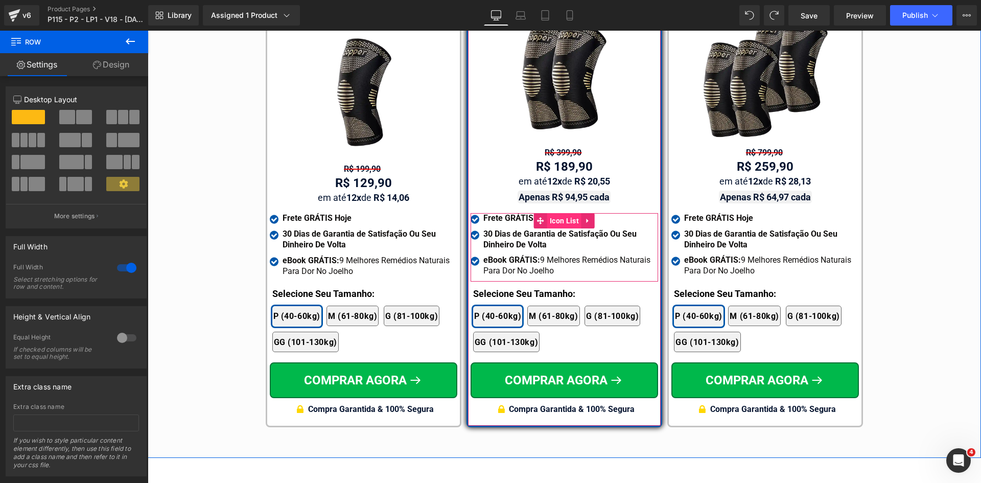
click at [556, 213] on span "Icon List" at bounding box center [564, 220] width 34 height 15
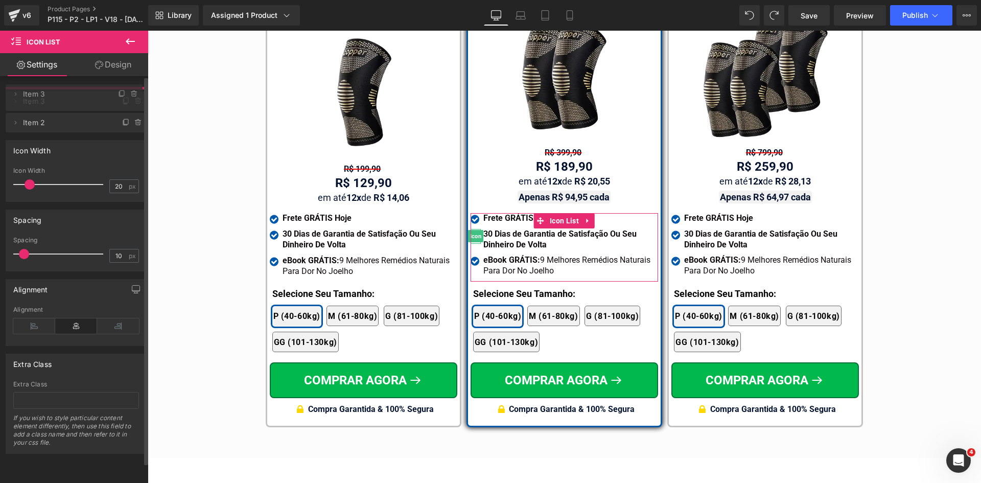
drag, startPoint x: 92, startPoint y: 119, endPoint x: 80, endPoint y: 134, distance: 19.2
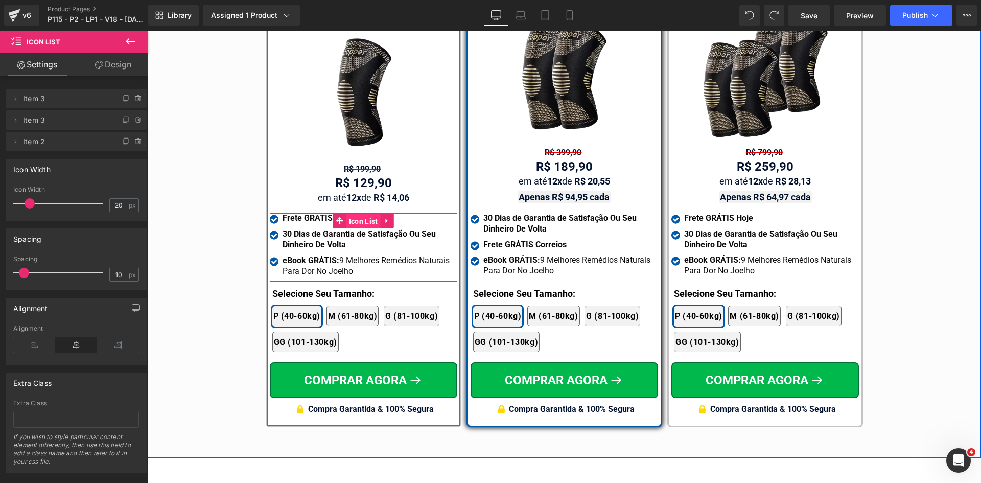
click at [349, 214] on span "Icon List" at bounding box center [364, 221] width 34 height 15
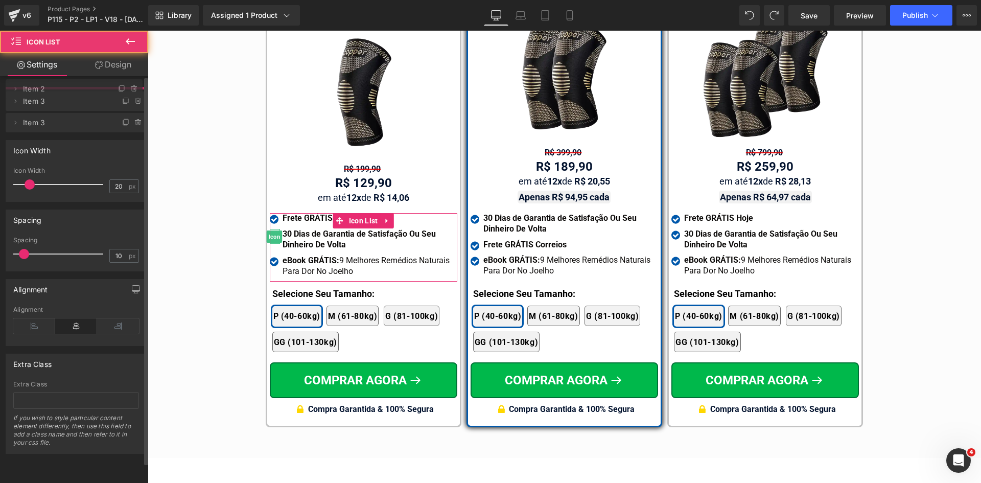
drag, startPoint x: 91, startPoint y: 118, endPoint x: 130, endPoint y: 127, distance: 40.4
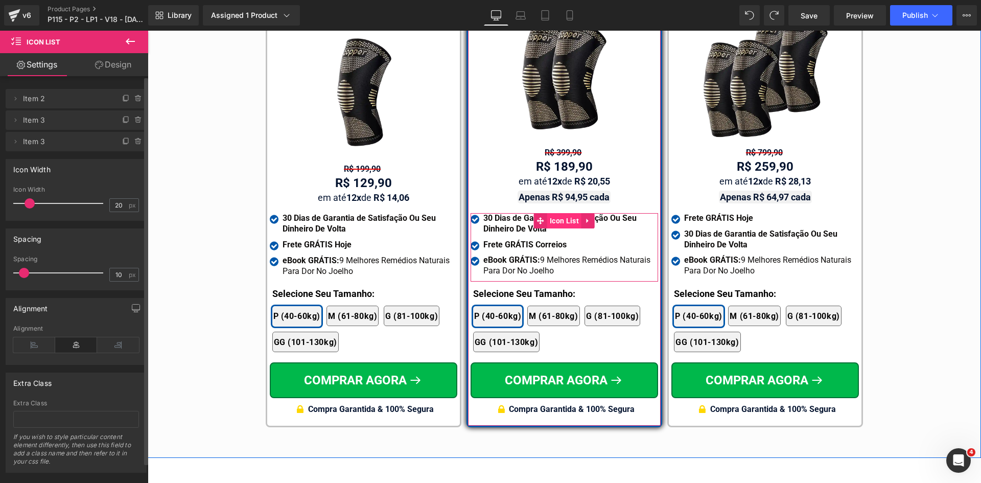
click at [552, 213] on span "Icon List" at bounding box center [564, 220] width 34 height 15
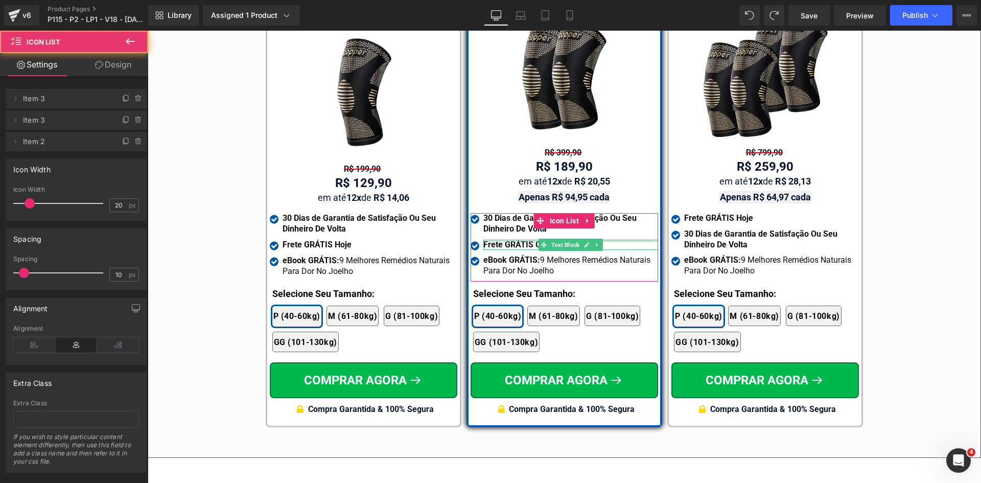
click at [516, 240] on b "Frete GRÁTIS Correios" at bounding box center [525, 245] width 83 height 10
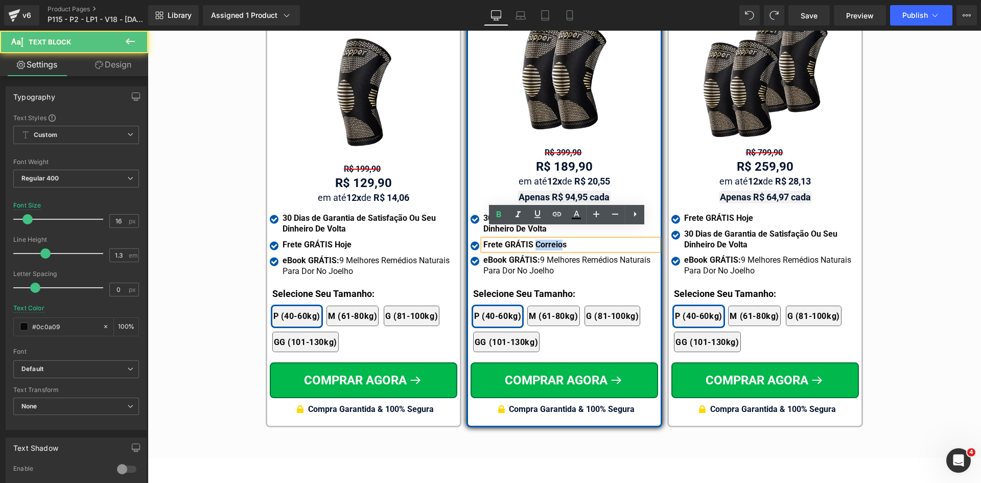
drag, startPoint x: 532, startPoint y: 232, endPoint x: 567, endPoint y: 231, distance: 34.8
click at [560, 240] on b "Frete GRÁTIS Correios" at bounding box center [525, 245] width 83 height 10
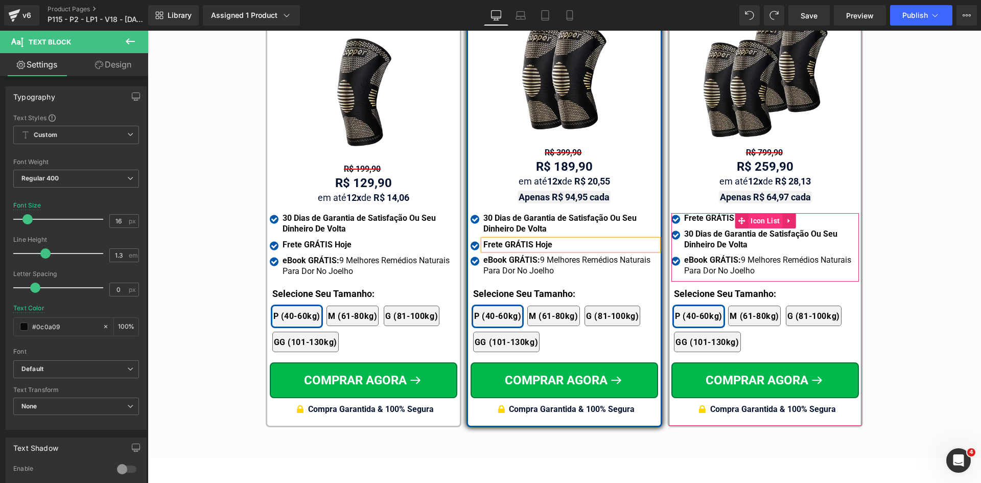
click at [770, 213] on span "Icon List" at bounding box center [765, 220] width 34 height 15
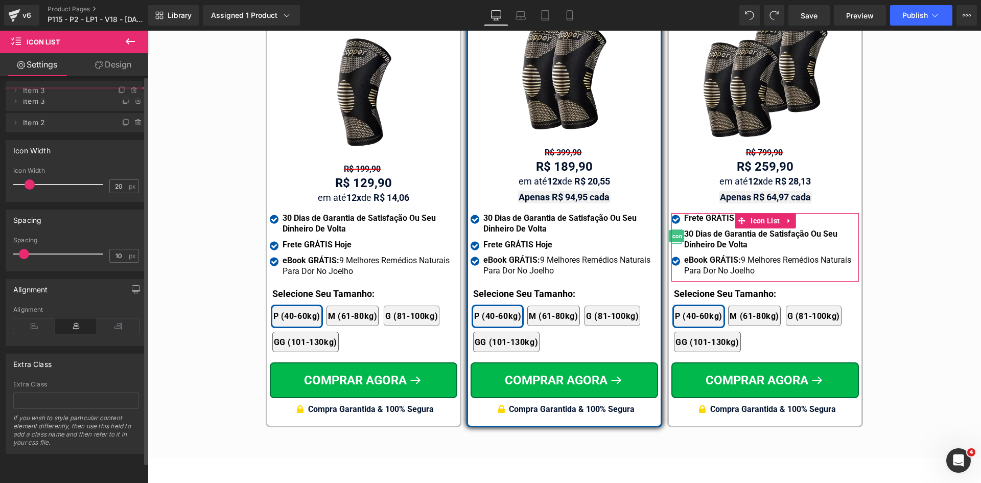
drag, startPoint x: 53, startPoint y: 121, endPoint x: 28, endPoint y: 94, distance: 36.5
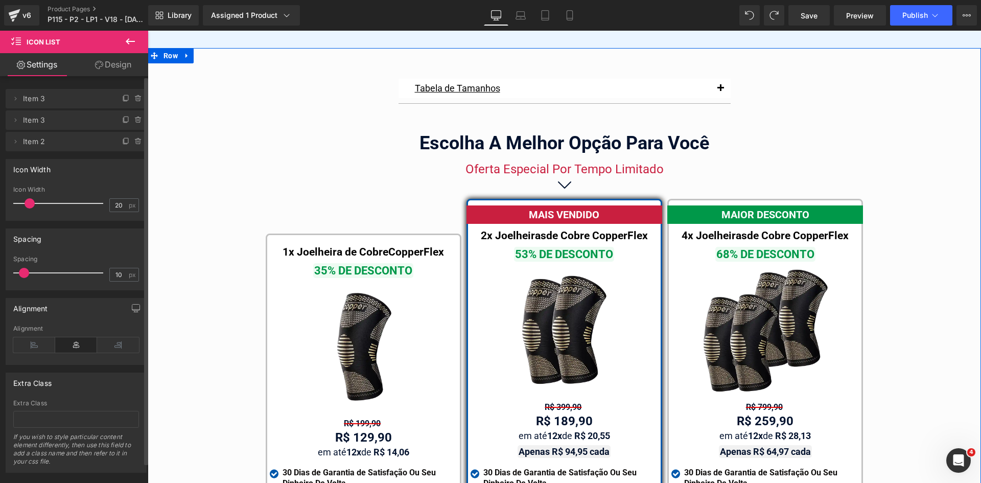
scroll to position [5704, 0]
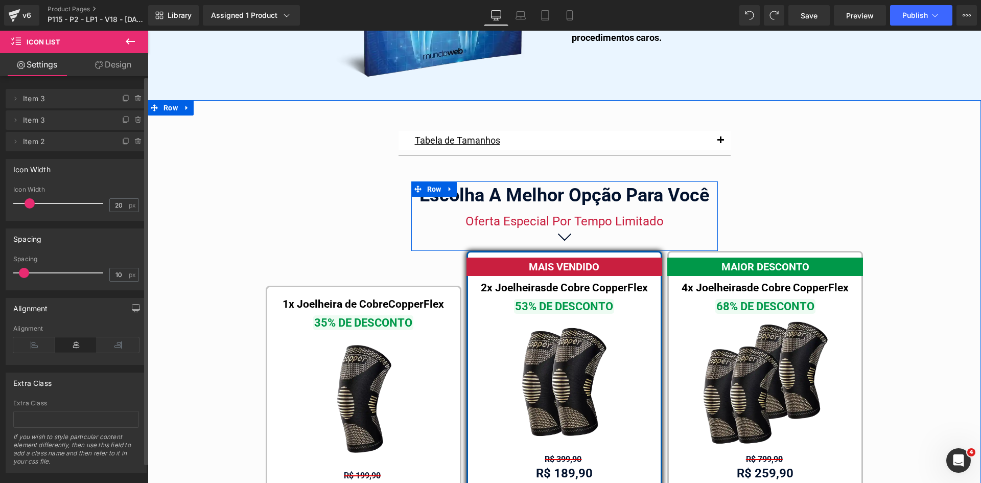
click at [148, 31] on div at bounding box center [148, 31] width 0 height 0
click at [491, 215] on span "Oferta Especial Por Tempo Limitado" at bounding box center [565, 221] width 198 height 14
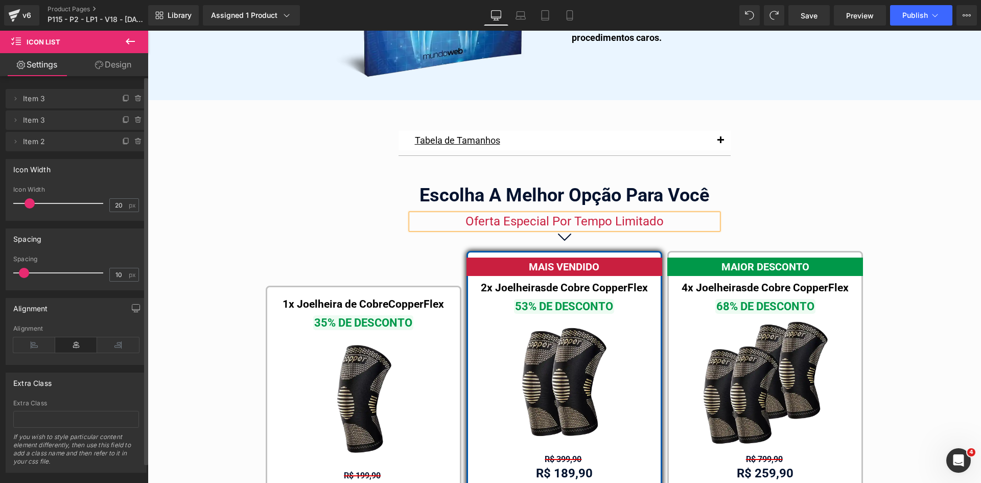
click at [491, 215] on span "Oferta Especial Por Tempo Limitado" at bounding box center [565, 221] width 198 height 14
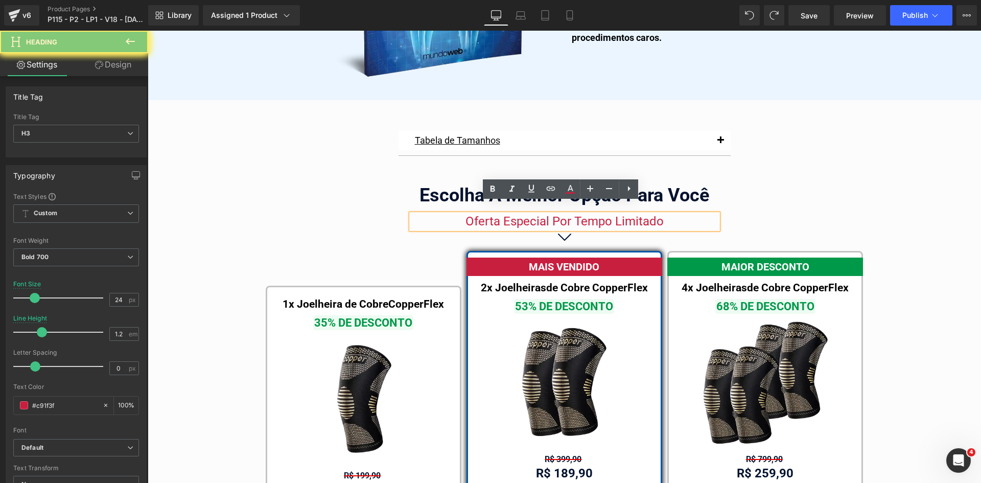
click at [491, 215] on span "Oferta Especial Por Tempo Limitado" at bounding box center [565, 221] width 198 height 14
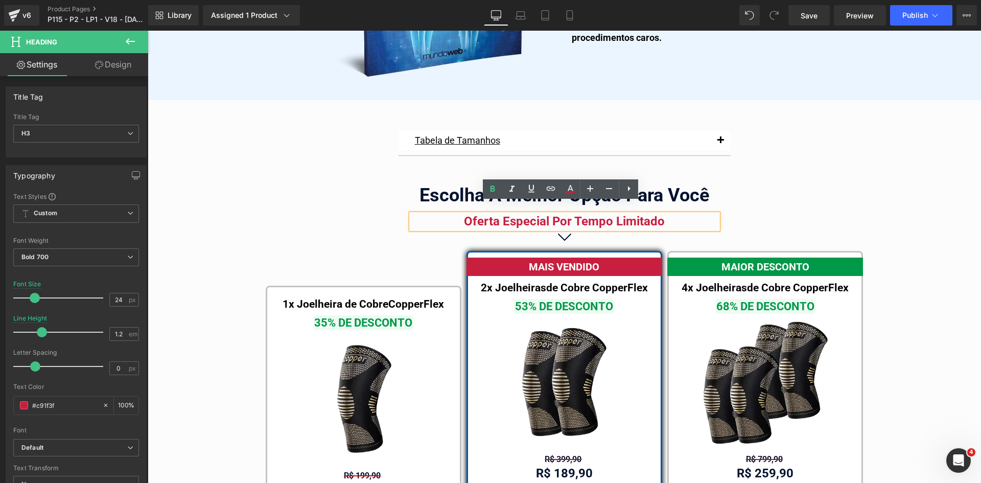
click at [789, 215] on div "Tabela de Tamanhos Text Block Image Se você estiver entre tamanhos, recomendamo…" at bounding box center [565, 432] width 834 height 613
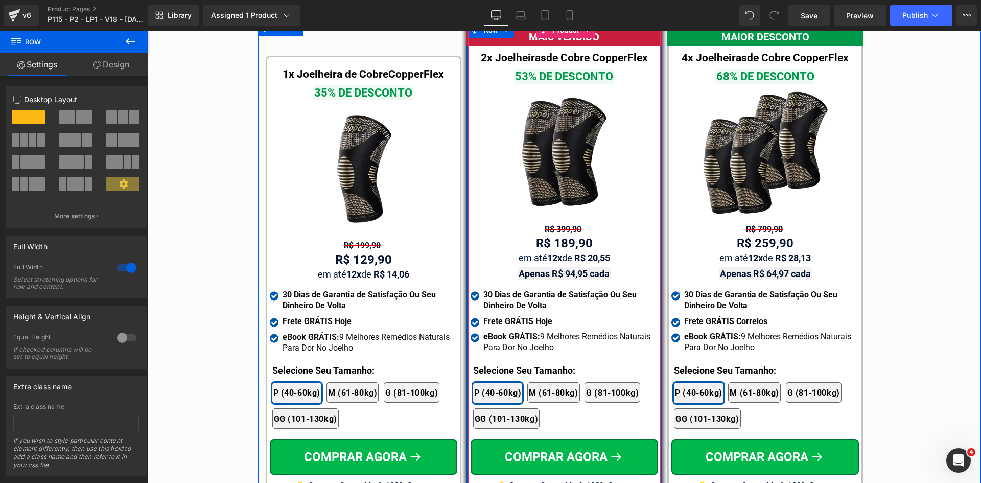
scroll to position [5909, 0]
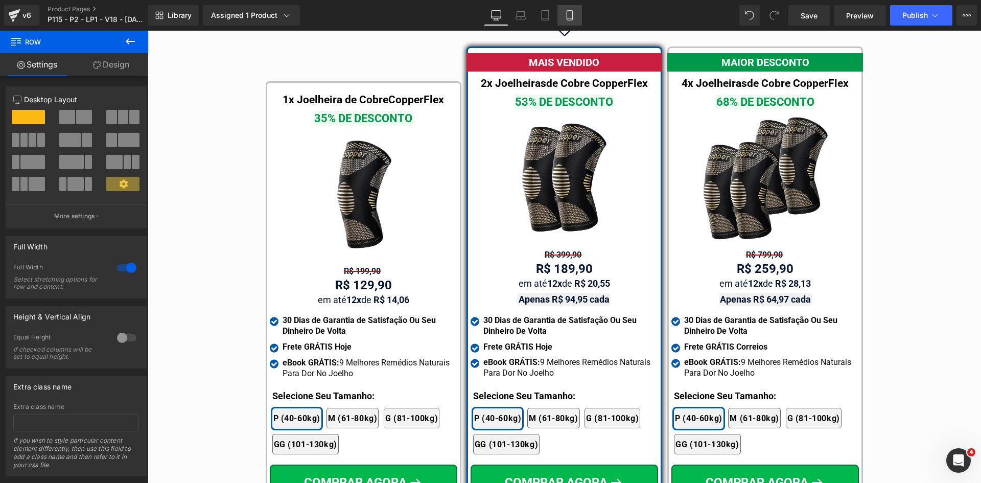
click at [578, 9] on link "Mobile" at bounding box center [570, 15] width 25 height 20
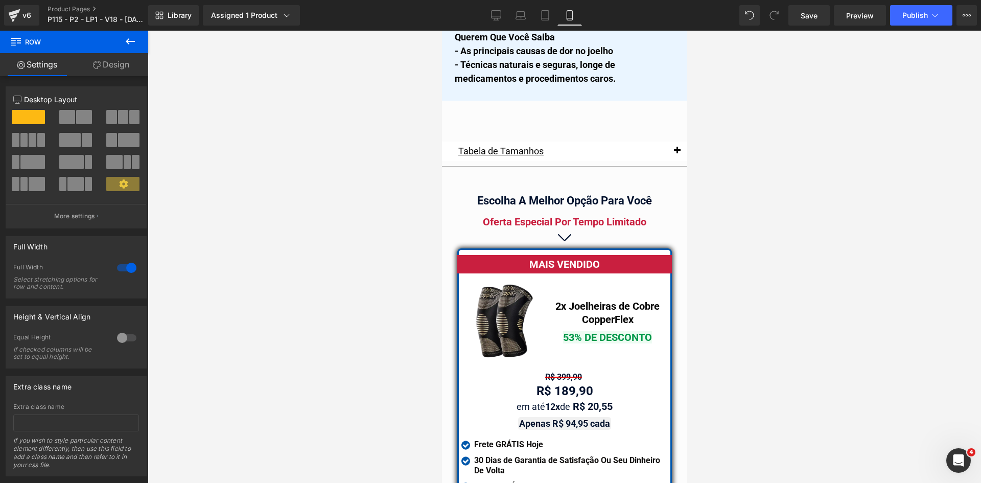
scroll to position [8902, 0]
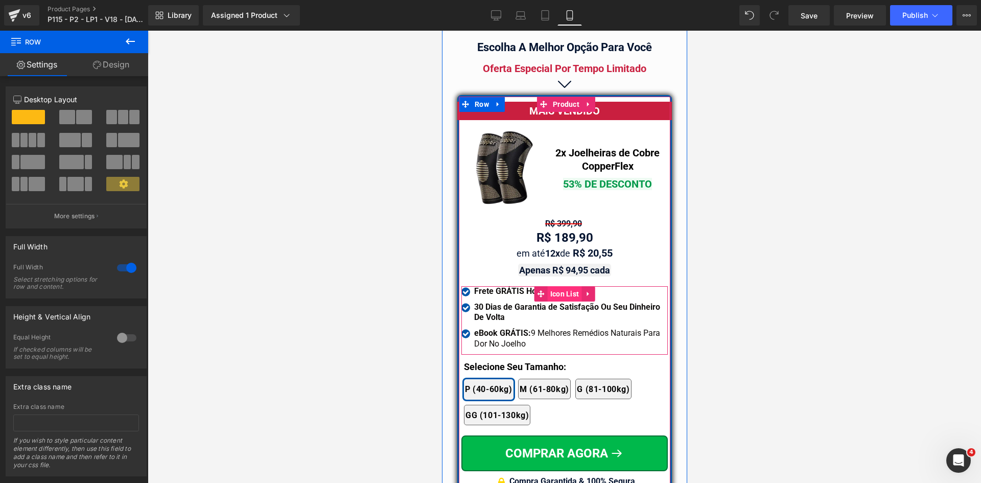
click at [564, 286] on span "Icon List" at bounding box center [564, 293] width 34 height 15
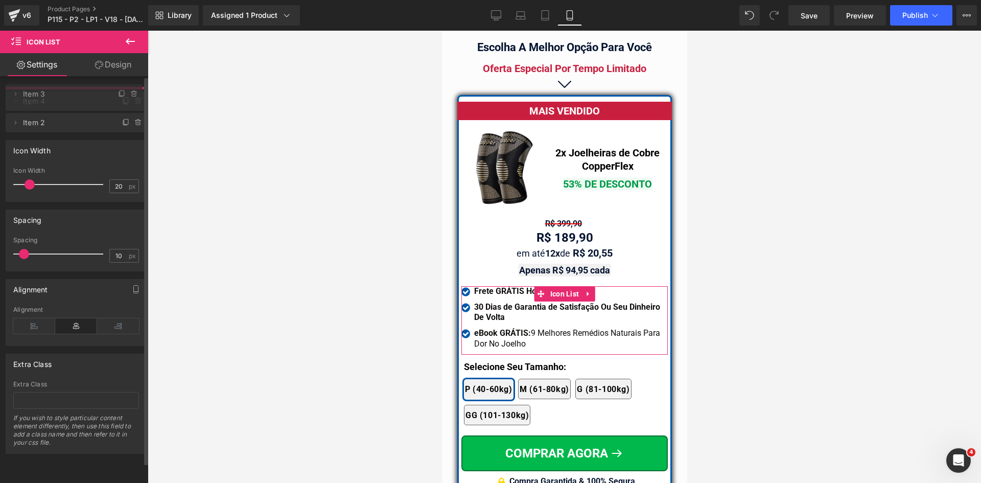
drag, startPoint x: 31, startPoint y: 120, endPoint x: 35, endPoint y: 94, distance: 26.8
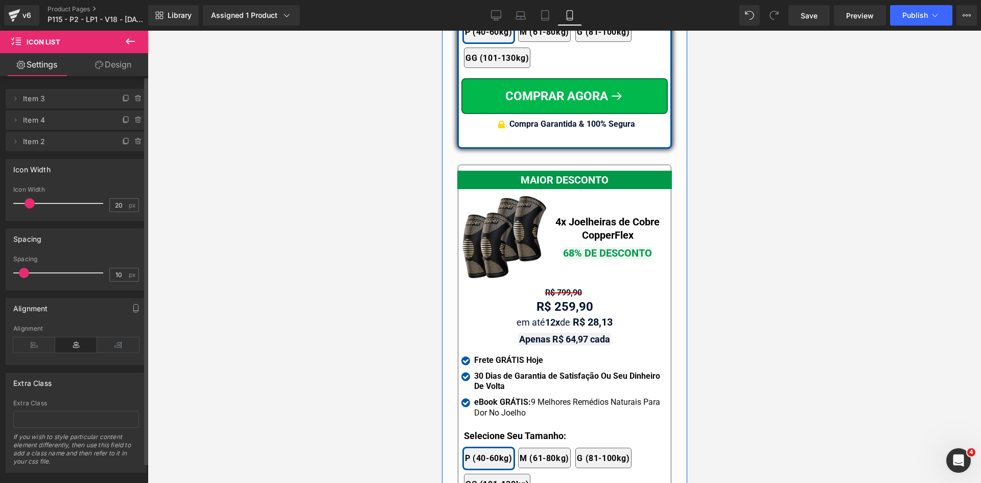
scroll to position [9259, 0]
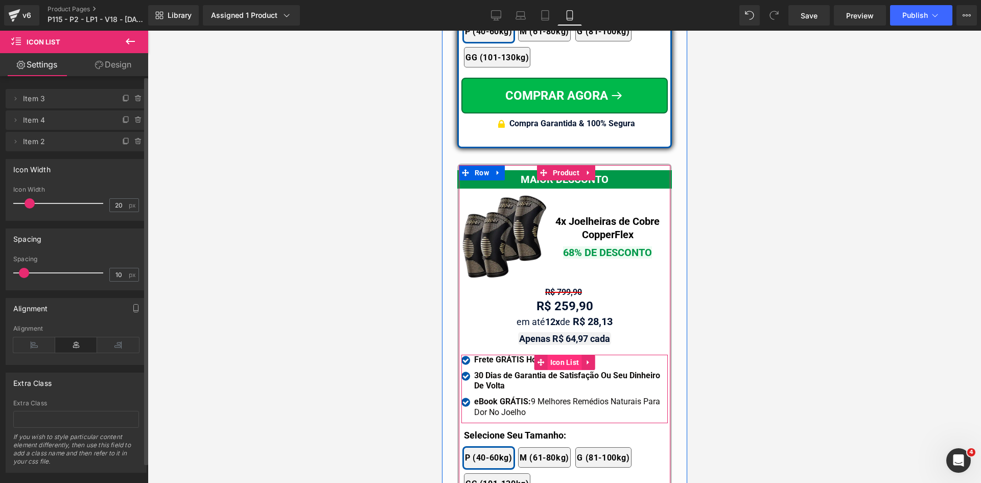
click at [556, 355] on span "Icon List" at bounding box center [564, 362] width 34 height 15
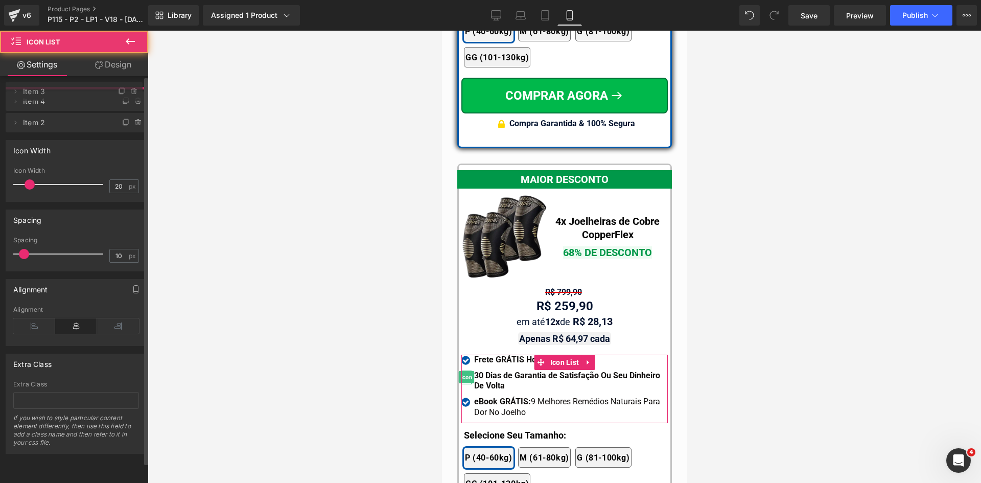
drag, startPoint x: 77, startPoint y: 123, endPoint x: 103, endPoint y: 120, distance: 26.2
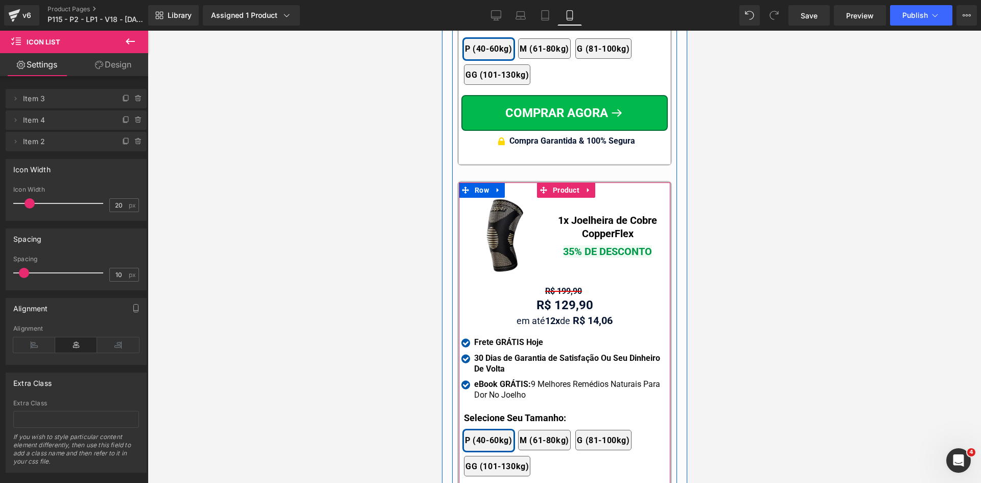
scroll to position [9720, 0]
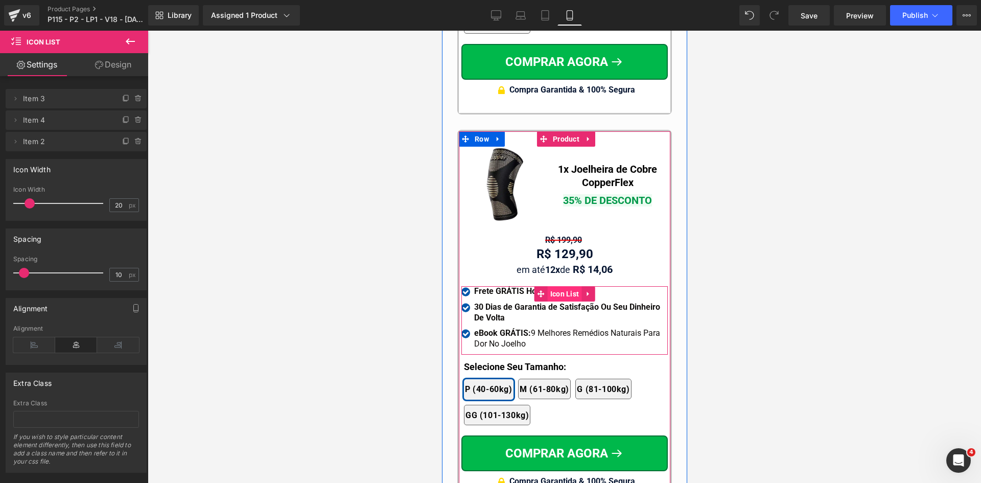
click at [558, 286] on span "Icon List" at bounding box center [564, 293] width 34 height 15
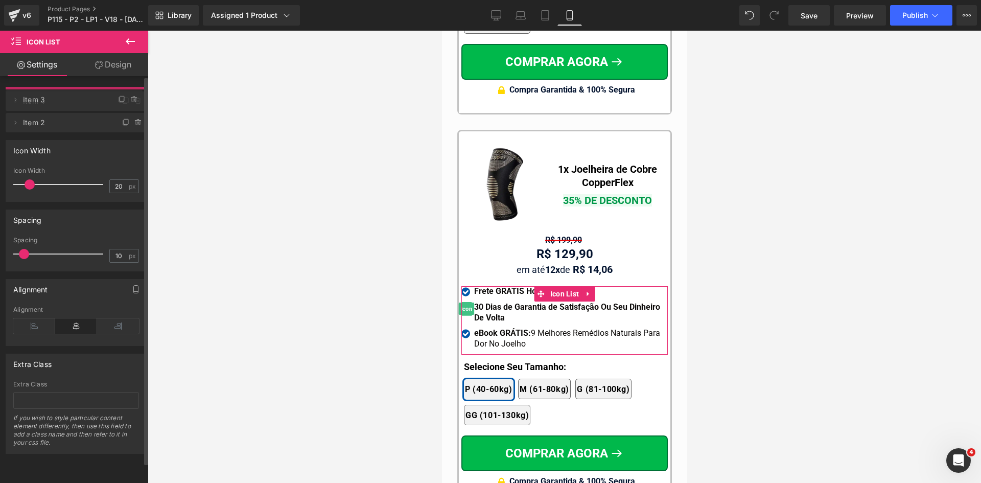
drag, startPoint x: 63, startPoint y: 121, endPoint x: 59, endPoint y: 99, distance: 22.3
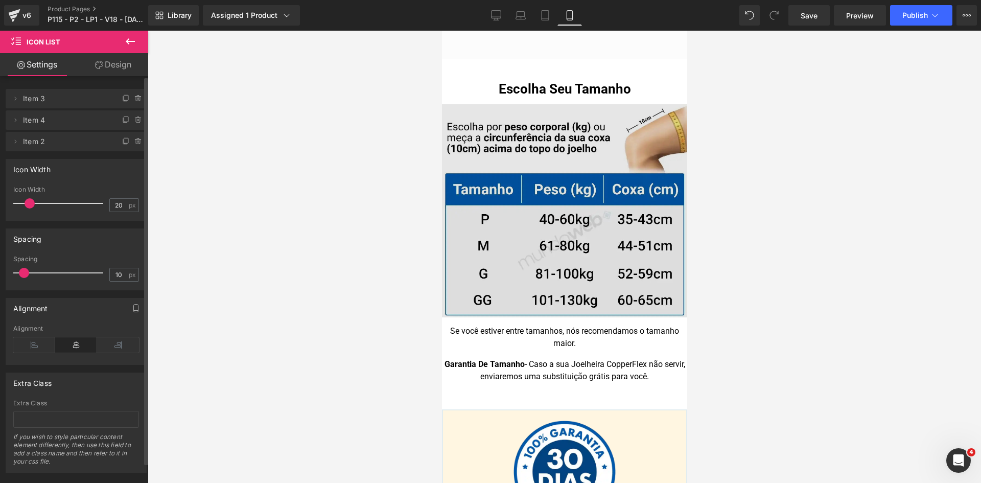
scroll to position [10282, 0]
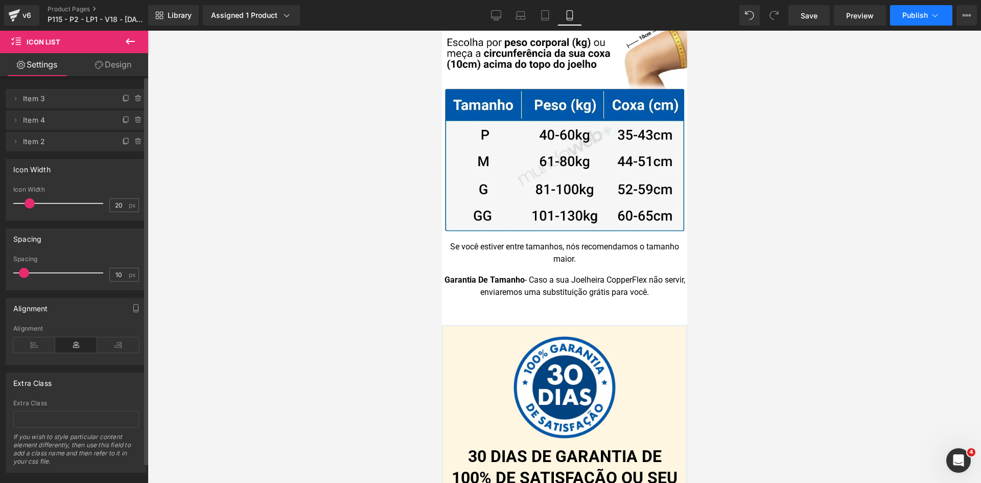
click at [916, 18] on span "Publish" at bounding box center [916, 15] width 26 height 8
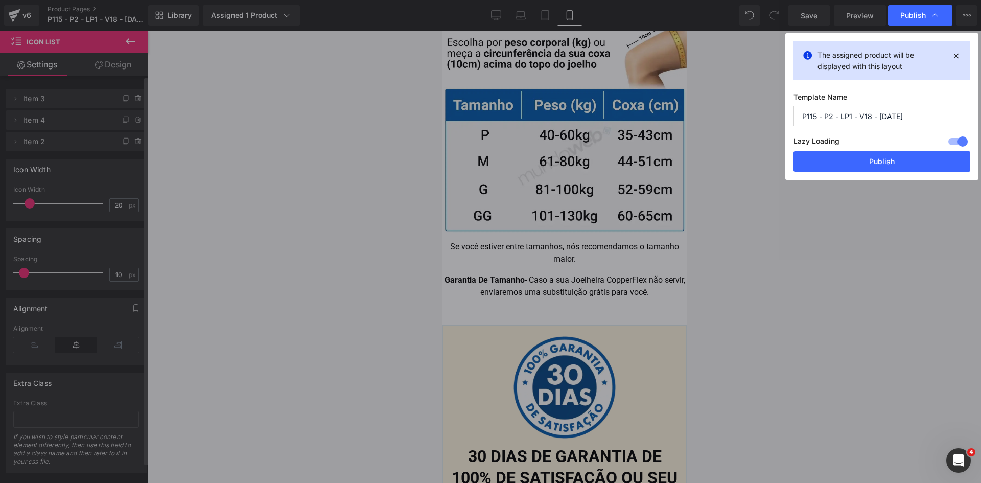
drag, startPoint x: 892, startPoint y: 158, endPoint x: 452, endPoint y: 24, distance: 460.8
click at [891, 158] on button "Publish" at bounding box center [882, 161] width 177 height 20
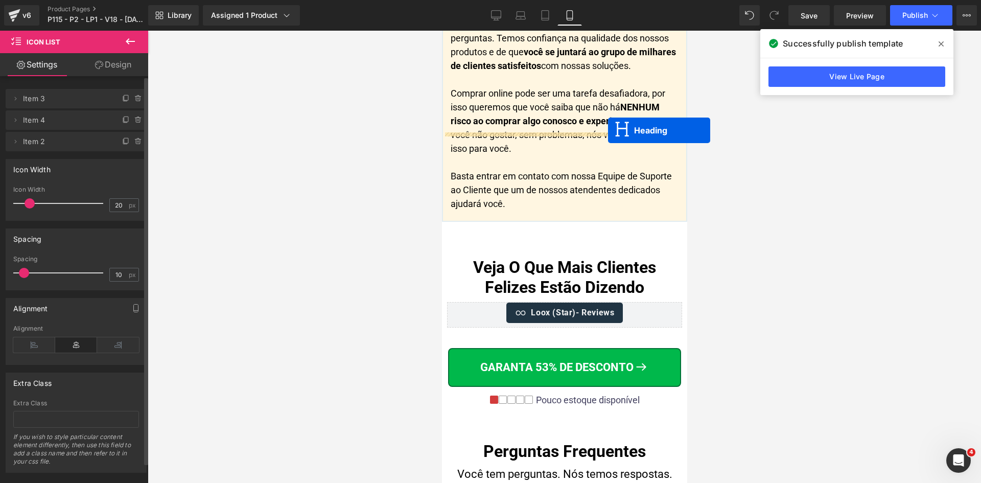
scroll to position [10943, 0]
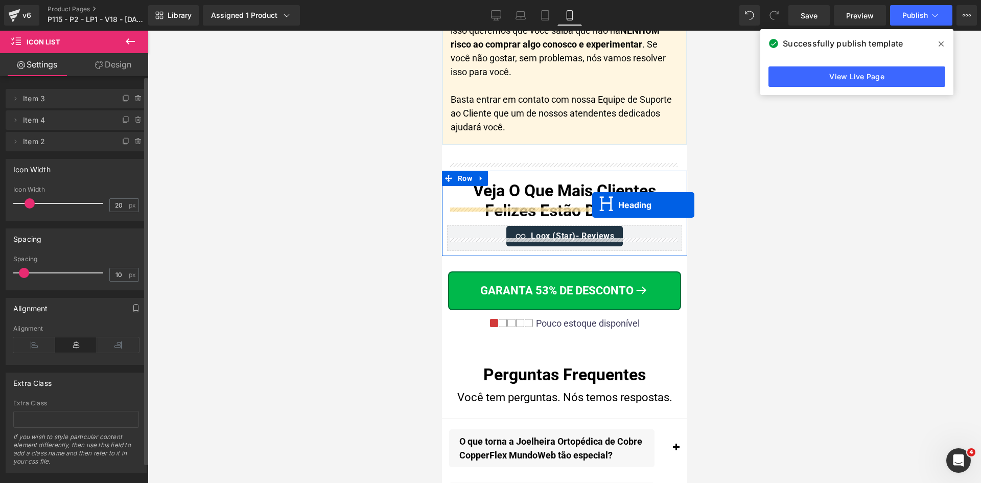
drag, startPoint x: 562, startPoint y: 188, endPoint x: 592, endPoint y: 205, distance: 34.4
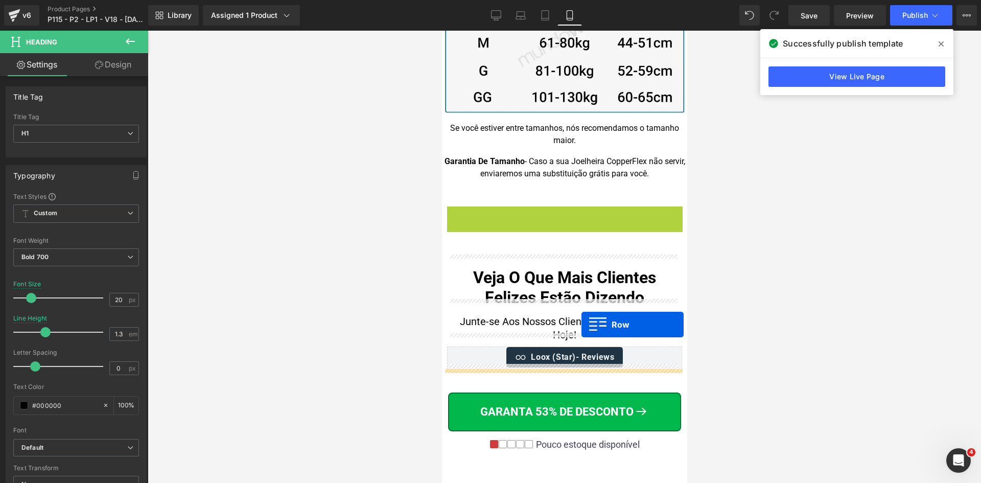
scroll to position [10514, 0]
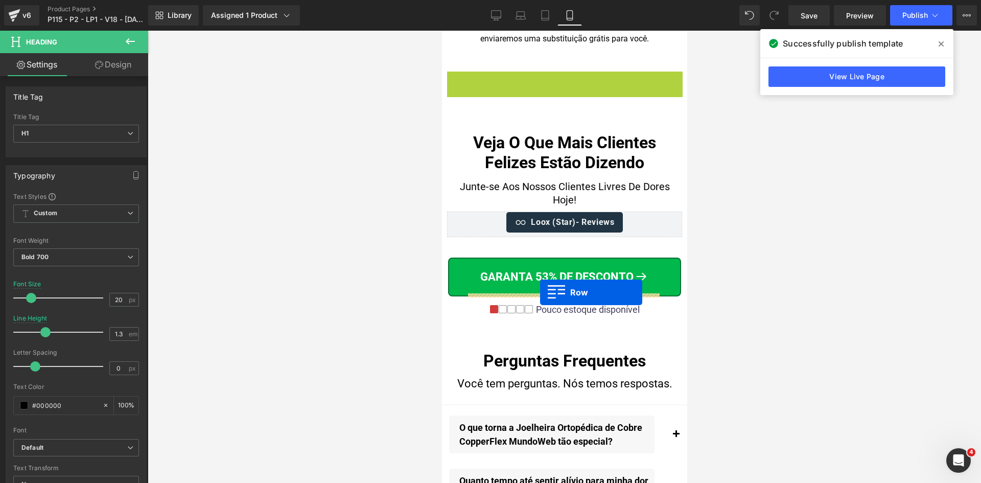
drag, startPoint x: 470, startPoint y: 169, endPoint x: 540, endPoint y: 292, distance: 141.9
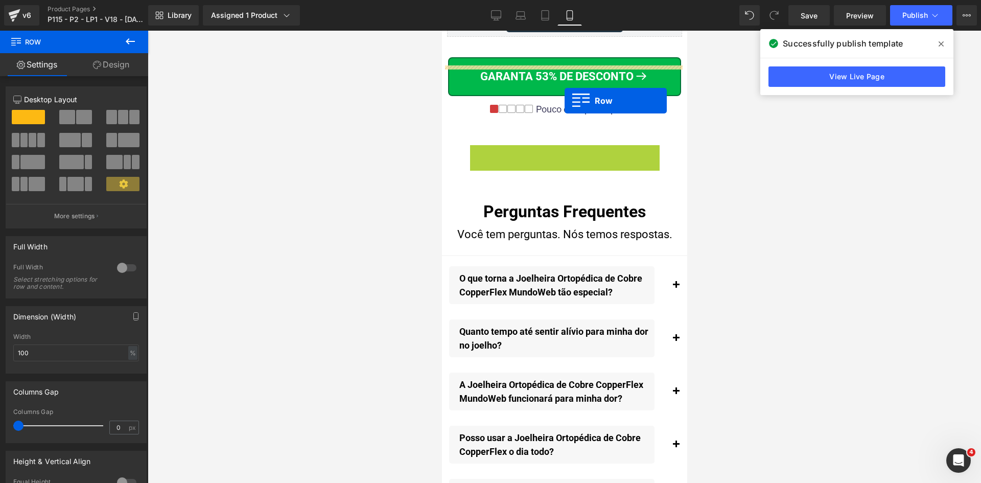
scroll to position [10668, 0]
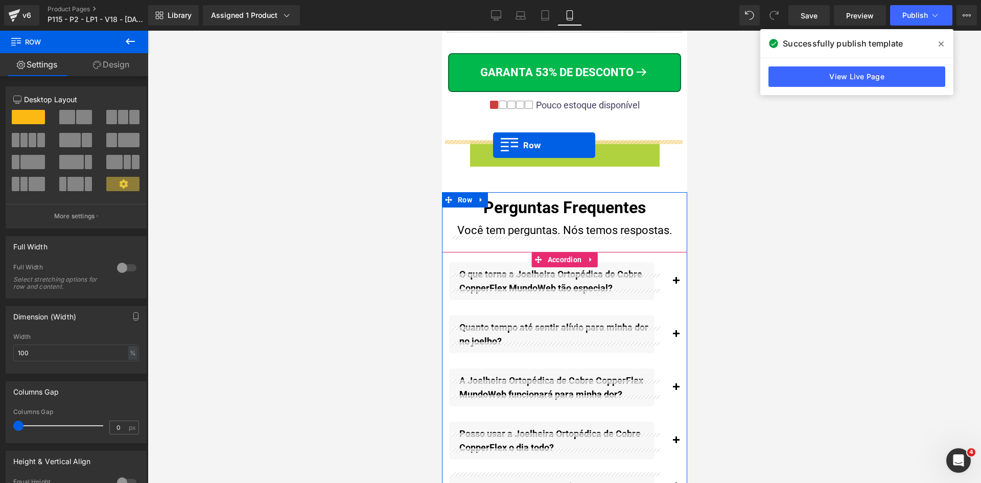
drag, startPoint x: 514, startPoint y: 309, endPoint x: 493, endPoint y: 145, distance: 165.4
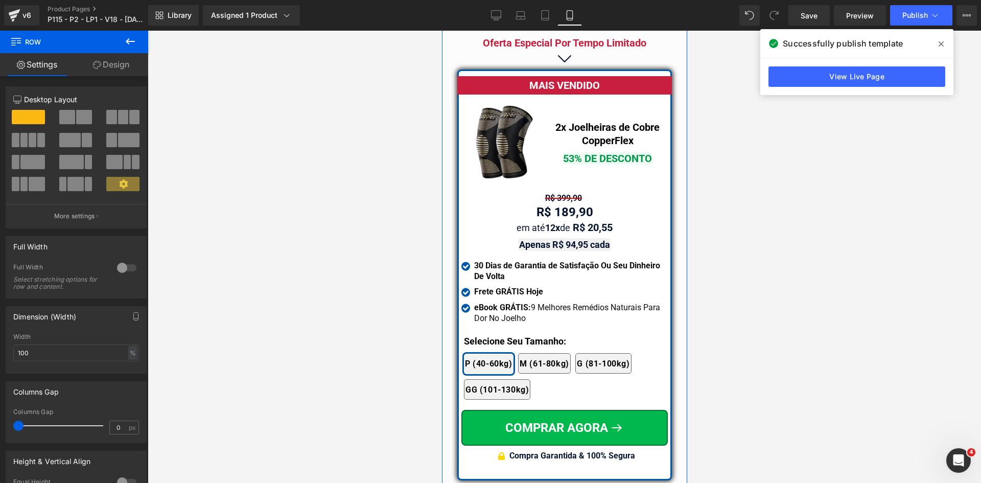
scroll to position [8674, 0]
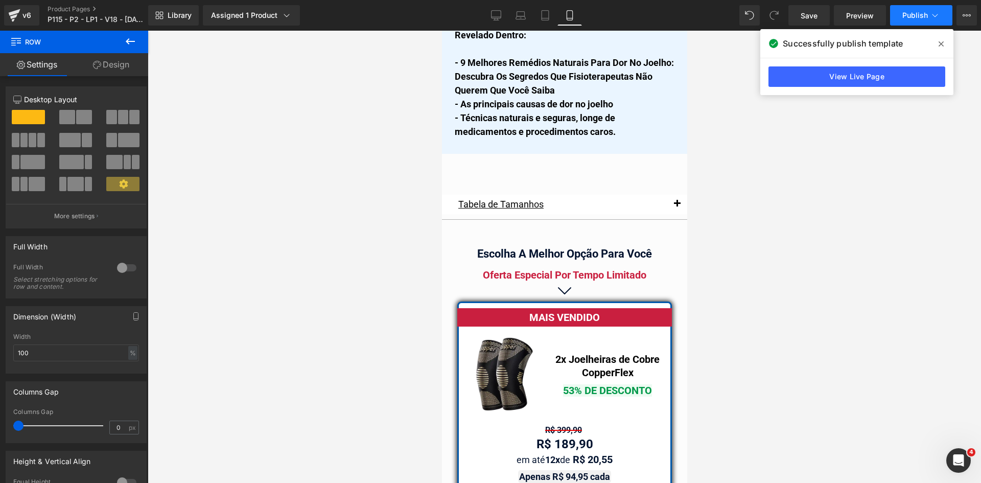
click at [919, 18] on span "Publish" at bounding box center [916, 15] width 26 height 8
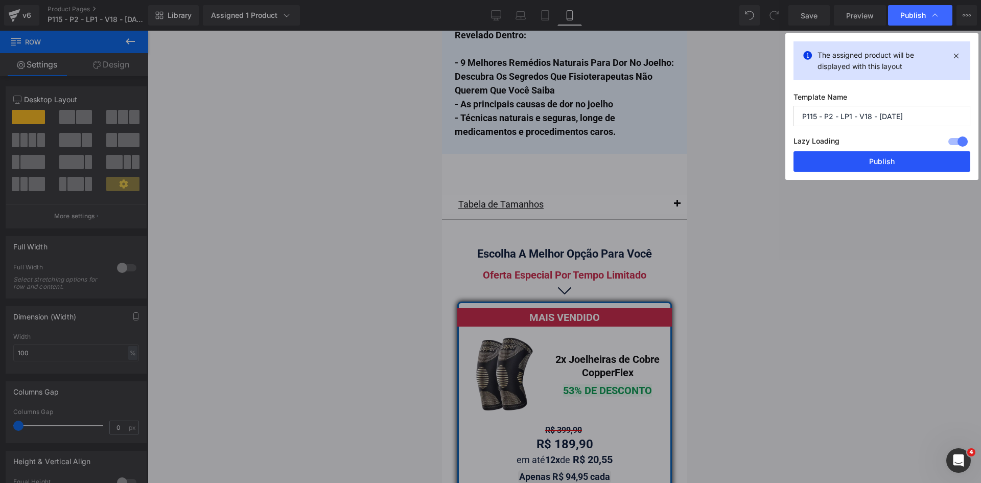
click at [901, 161] on button "Publish" at bounding box center [882, 161] width 177 height 20
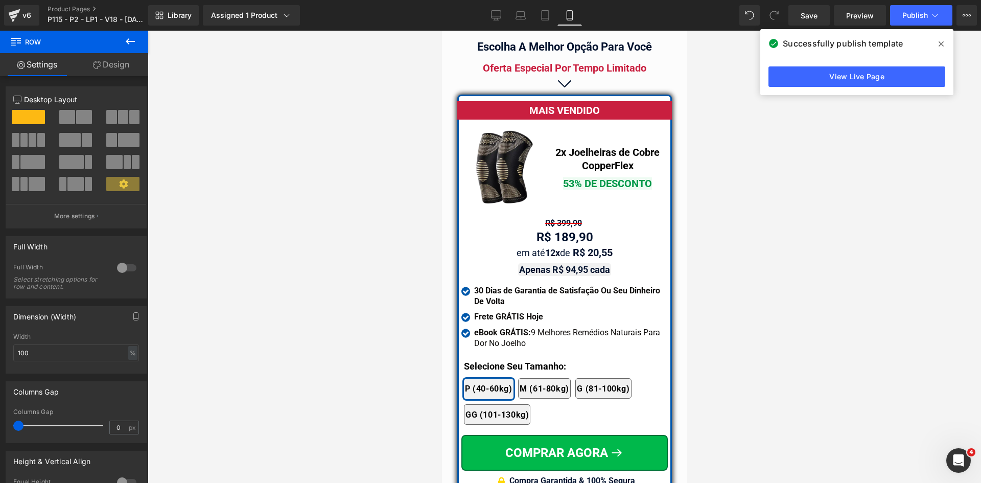
scroll to position [8981, 0]
